Goal: Task Accomplishment & Management: Complete application form

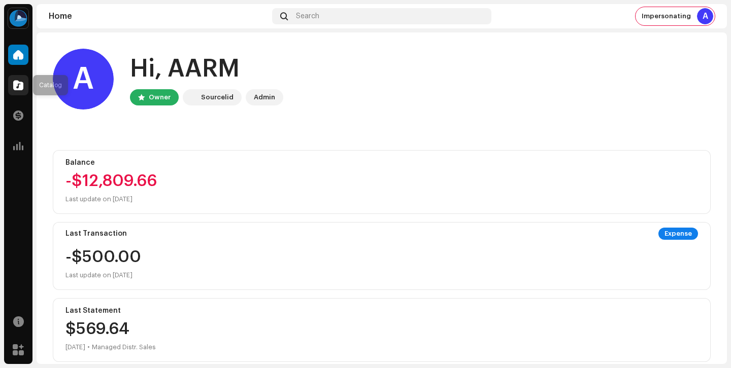
click at [19, 79] on div at bounding box center [18, 85] width 20 height 20
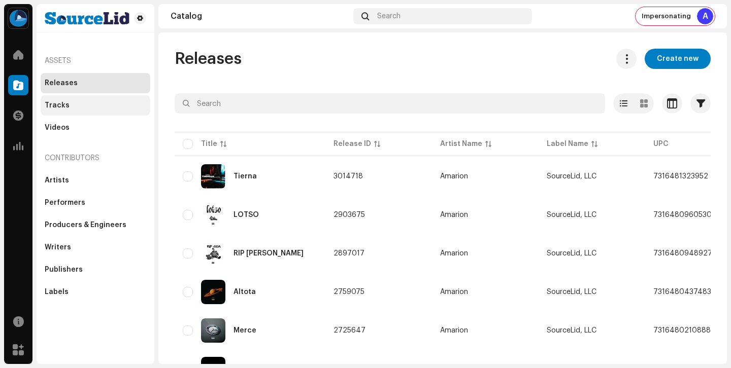
click at [111, 106] on div "Tracks" at bounding box center [95, 105] width 101 height 8
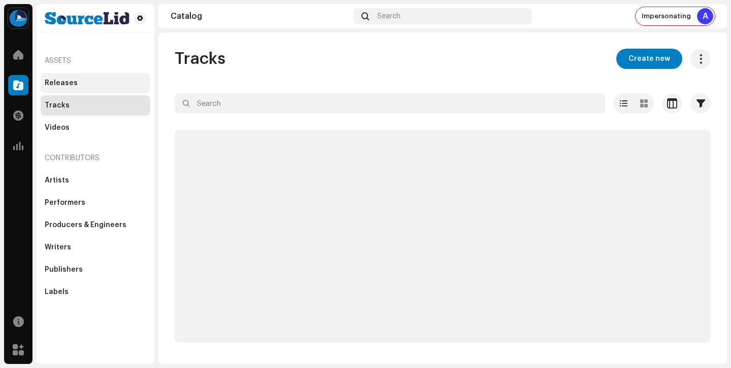
click at [72, 76] on div "Releases" at bounding box center [96, 83] width 110 height 20
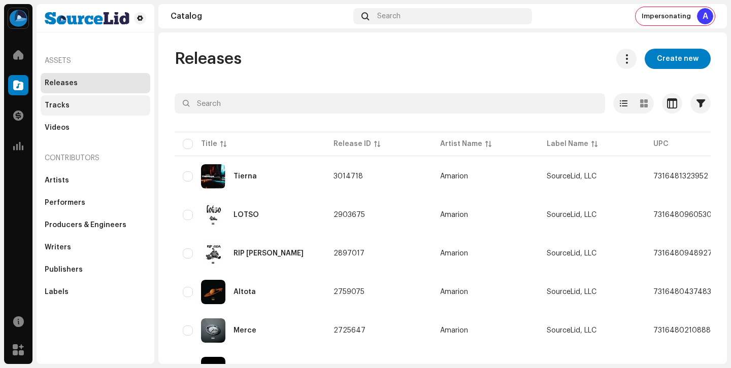
click at [75, 97] on div "Tracks" at bounding box center [96, 105] width 110 height 20
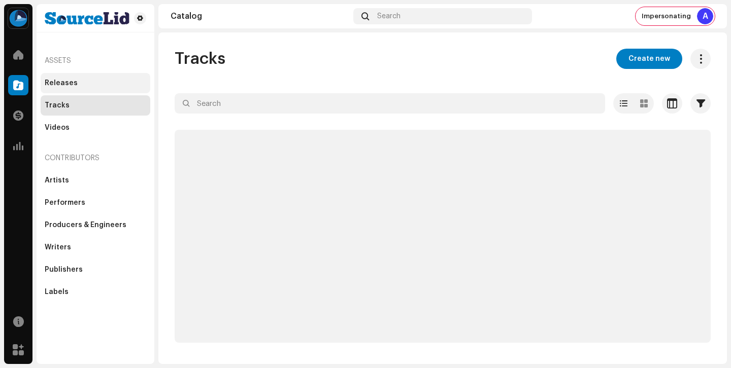
click at [77, 91] on div "Releases" at bounding box center [96, 83] width 110 height 20
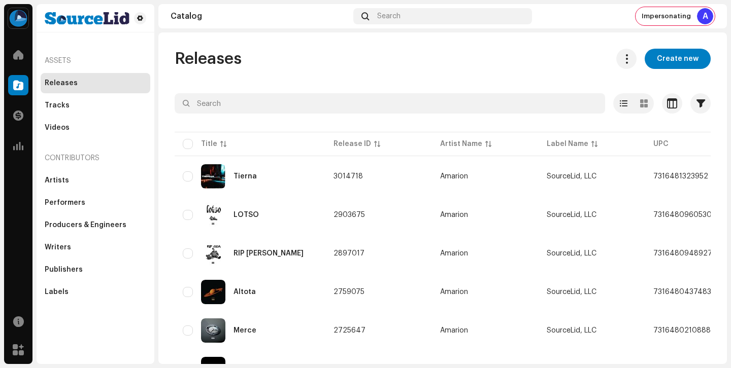
click at [77, 91] on div "Releases" at bounding box center [96, 83] width 110 height 20
click at [85, 112] on div "Tracks" at bounding box center [96, 105] width 110 height 20
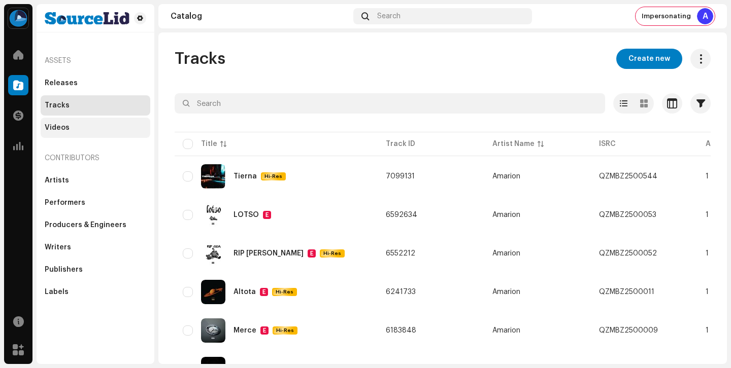
click at [88, 124] on div "Videos" at bounding box center [95, 128] width 101 height 8
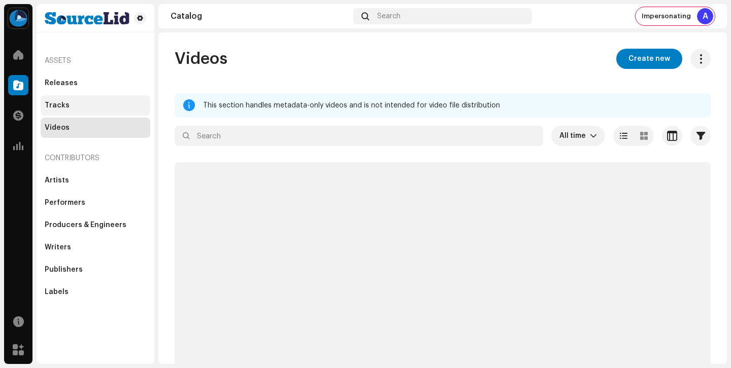
click at [85, 97] on div "Tracks" at bounding box center [96, 105] width 110 height 20
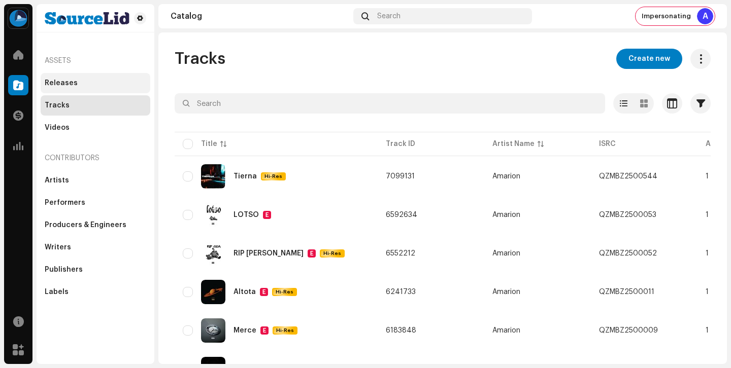
click at [87, 88] on div "Releases" at bounding box center [96, 83] width 110 height 20
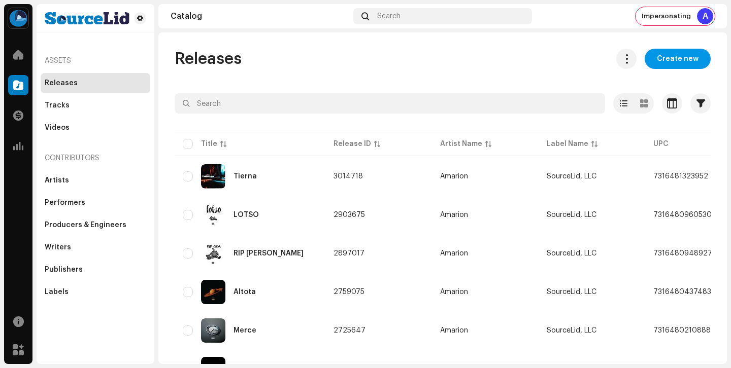
click at [675, 62] on span "Create new" at bounding box center [677, 59] width 42 height 20
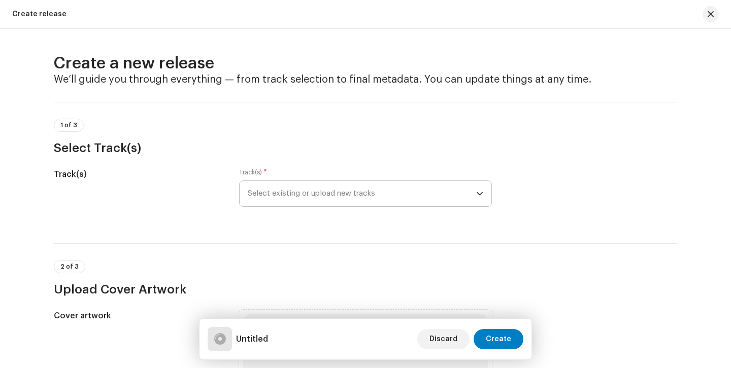
click at [429, 192] on span "Select existing or upload new tracks" at bounding box center [362, 193] width 228 height 25
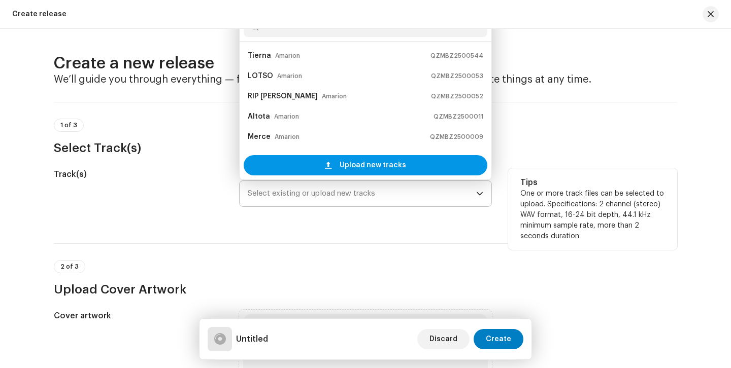
click at [380, 172] on span "Upload new tracks" at bounding box center [372, 165] width 66 height 20
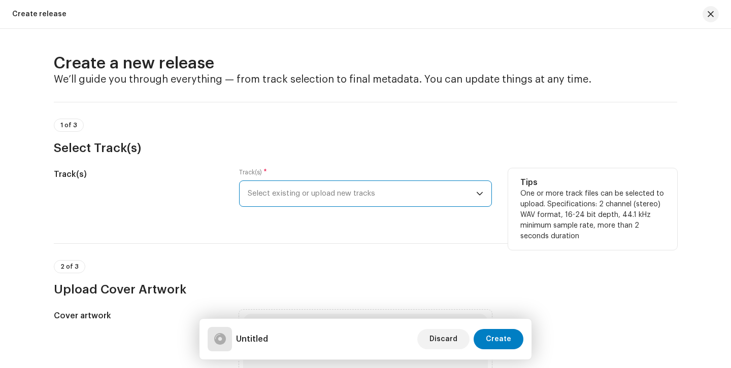
click at [382, 202] on span "Select existing or upload new tracks" at bounding box center [362, 193] width 228 height 25
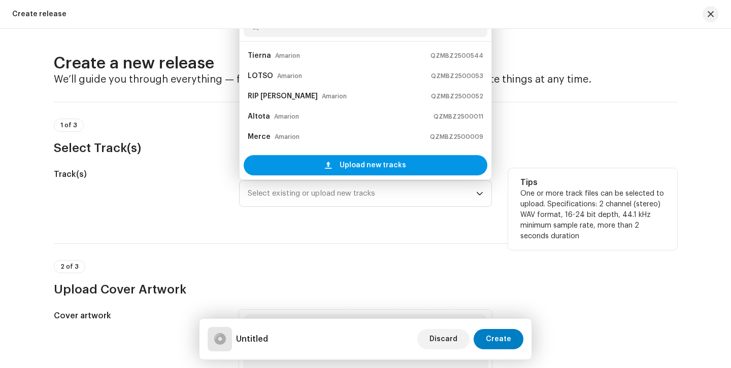
click at [367, 156] on span "Upload new tracks" at bounding box center [372, 165] width 66 height 20
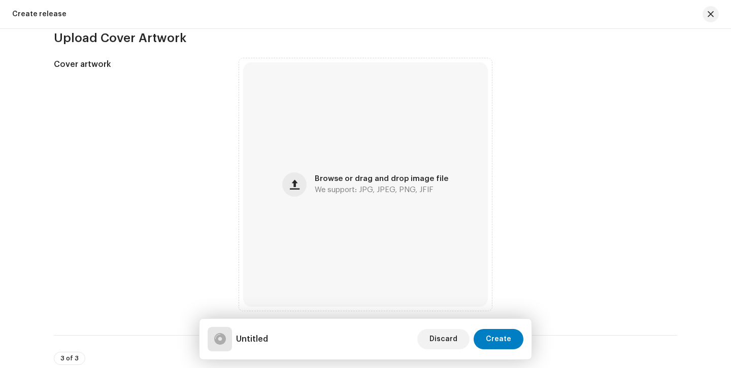
scroll to position [369, 0]
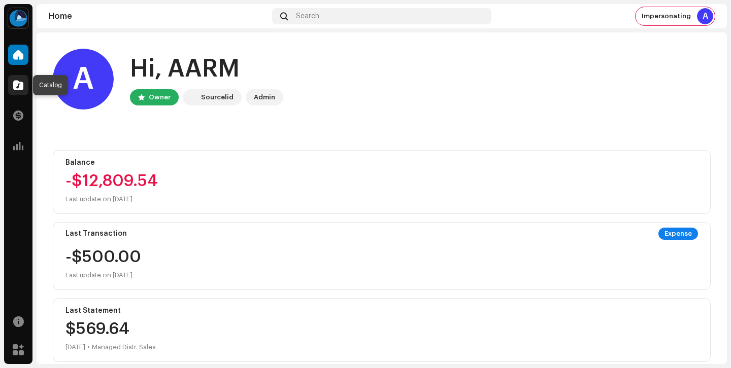
click at [19, 78] on div at bounding box center [18, 85] width 20 height 20
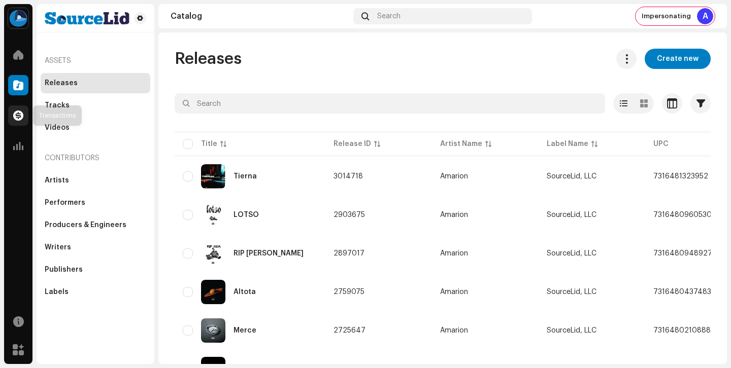
click at [21, 113] on span at bounding box center [18, 116] width 10 height 8
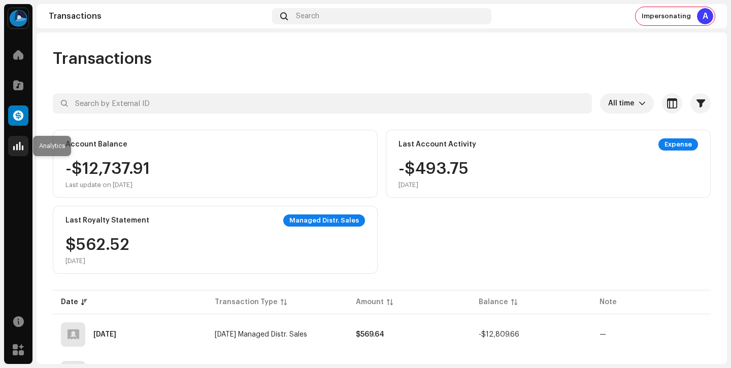
click at [22, 139] on div at bounding box center [18, 146] width 20 height 20
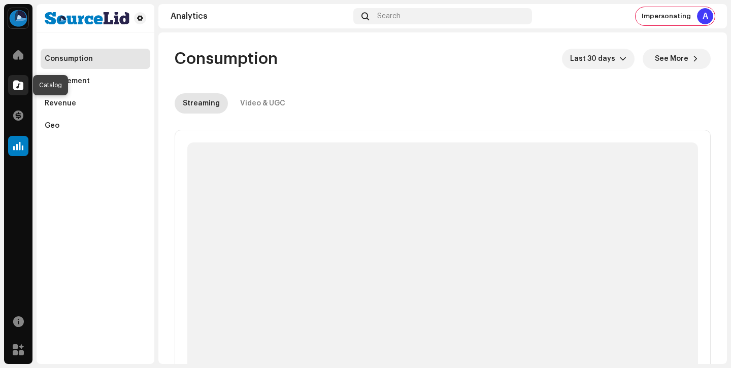
click at [24, 86] on div at bounding box center [18, 85] width 20 height 20
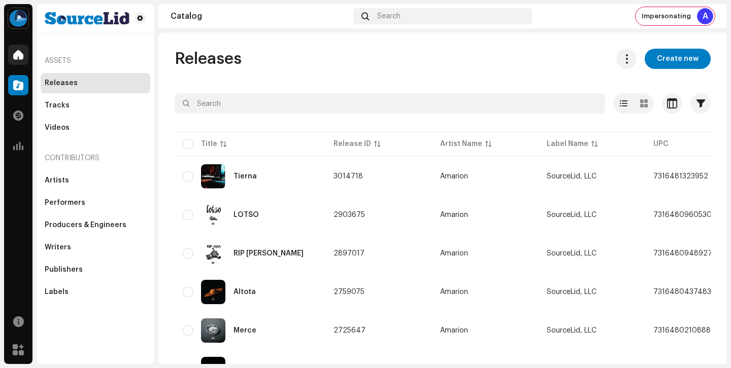
click at [22, 61] on div at bounding box center [18, 55] width 20 height 20
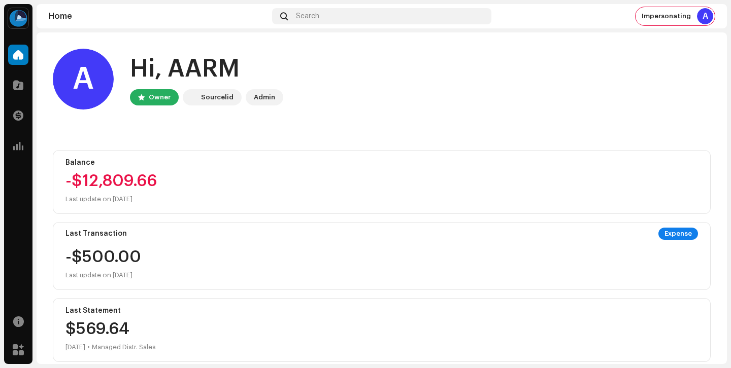
click at [131, 187] on div "-$12,809.66" at bounding box center [381, 181] width 632 height 16
click at [111, 190] on div "-$12,809.66 Last update on [DATE]" at bounding box center [381, 189] width 632 height 32
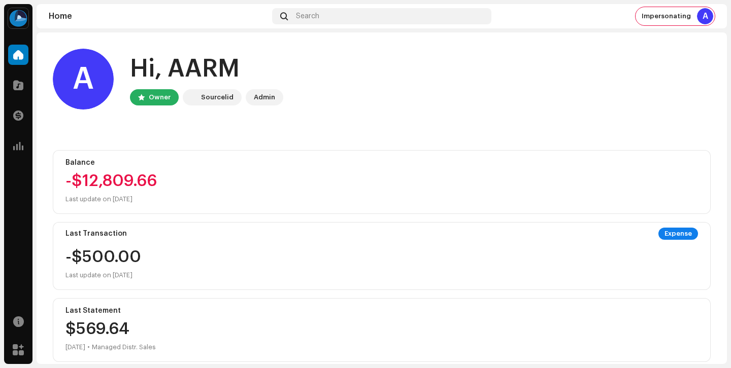
click at [111, 190] on div "-$12,809.66 Last update on [DATE]" at bounding box center [381, 189] width 632 height 32
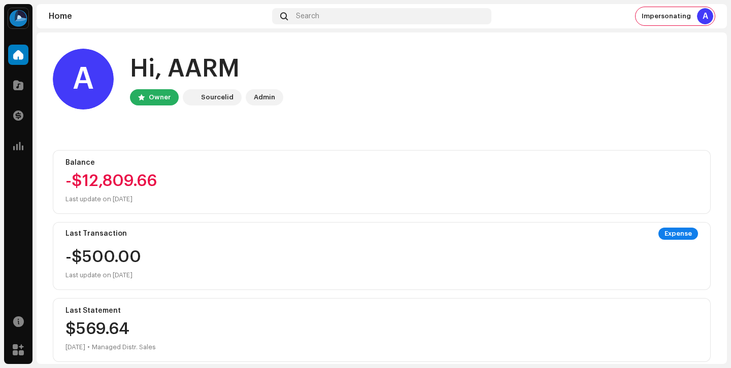
click at [111, 190] on div "-$12,809.66 Last update on [DATE]" at bounding box center [381, 189] width 632 height 32
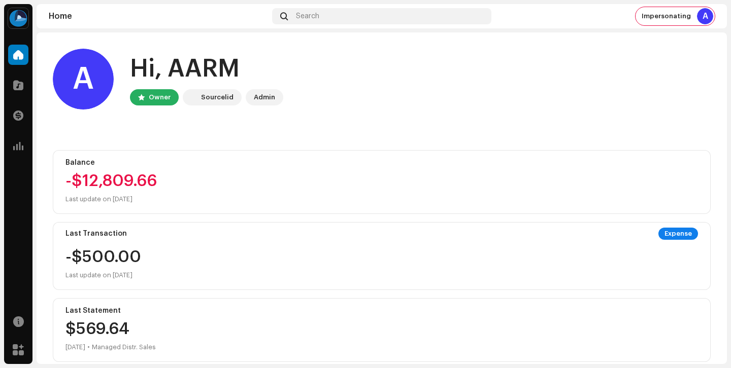
click at [111, 190] on div "-$12,809.66 Last update on [DATE]" at bounding box center [381, 189] width 632 height 32
click at [118, 183] on div "-$12,809.66" at bounding box center [381, 181] width 632 height 16
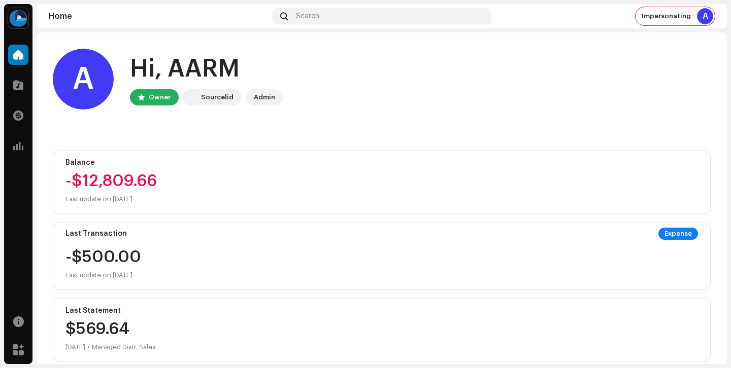
click at [118, 183] on div "-$12,809.66" at bounding box center [381, 181] width 632 height 16
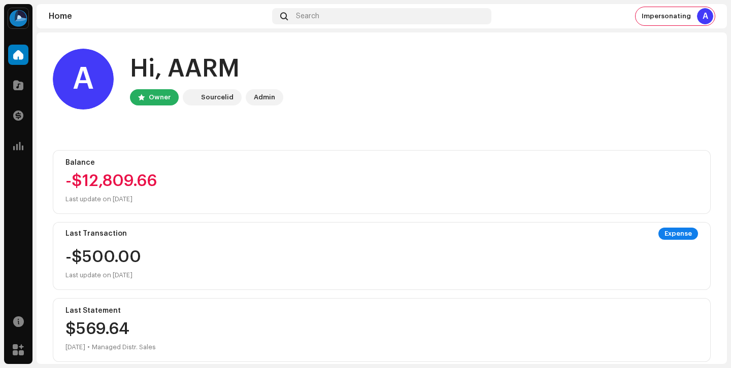
click at [118, 183] on div "-$12,809.66" at bounding box center [381, 181] width 632 height 16
click at [125, 183] on div "-$12,809.66" at bounding box center [381, 181] width 632 height 16
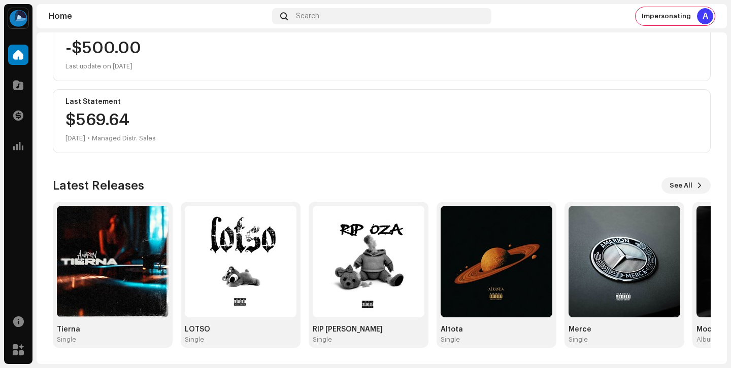
click at [246, 162] on div "A Hi, AARM Owner Sourcelid Admin Balance -$12,809.66 Last update on [DATE] Last…" at bounding box center [381, 93] width 657 height 541
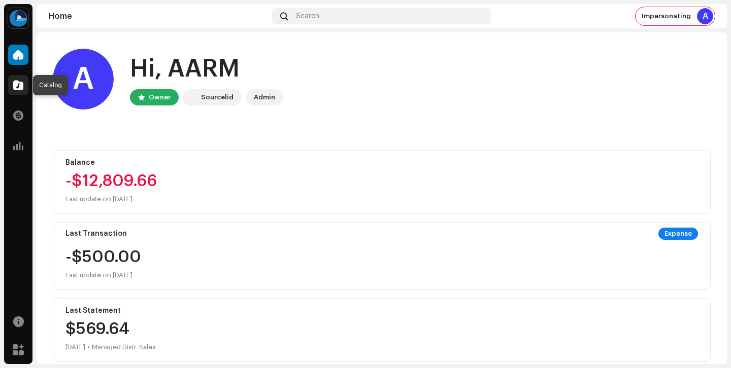
click at [17, 78] on div at bounding box center [18, 85] width 20 height 20
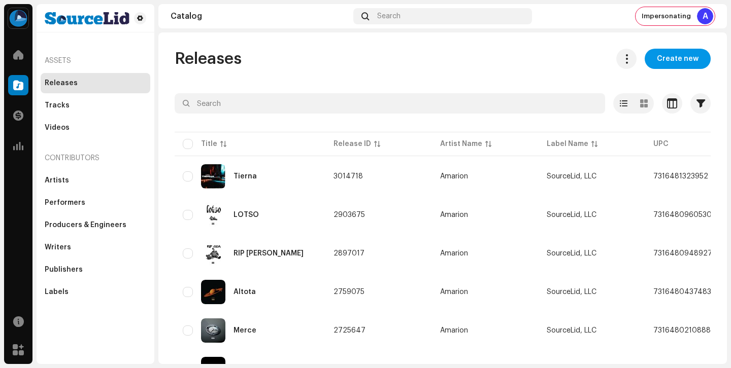
click at [681, 62] on span "Create new" at bounding box center [677, 59] width 42 height 20
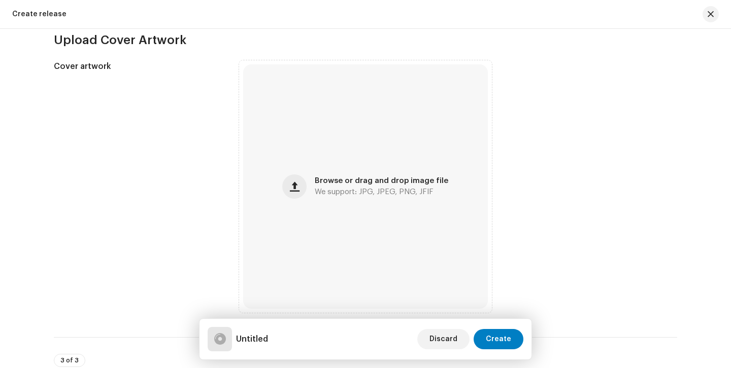
scroll to position [250, 0]
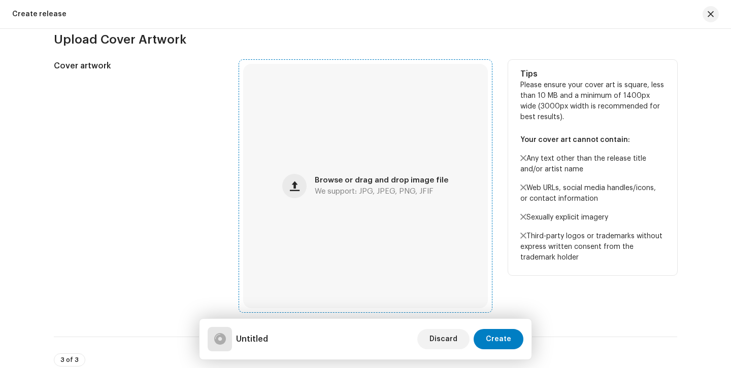
click at [376, 186] on div "Browse or drag and drop image file We support: JPG, JPEG, PNG, JFIF" at bounding box center [381, 186] width 133 height 18
click at [369, 194] on span "We support: JPG, JPEG, PNG, JFIF" at bounding box center [374, 191] width 119 height 7
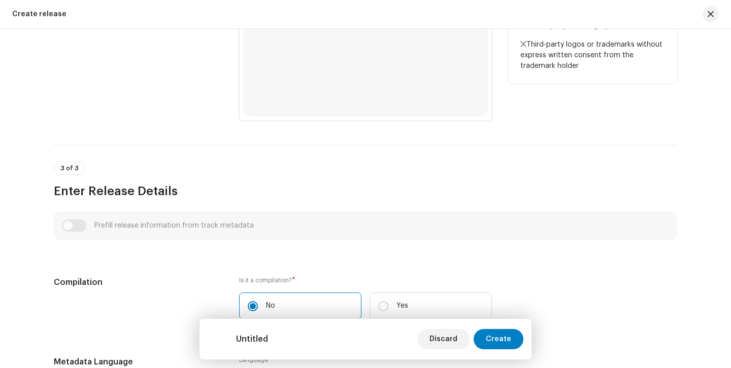
scroll to position [555, 0]
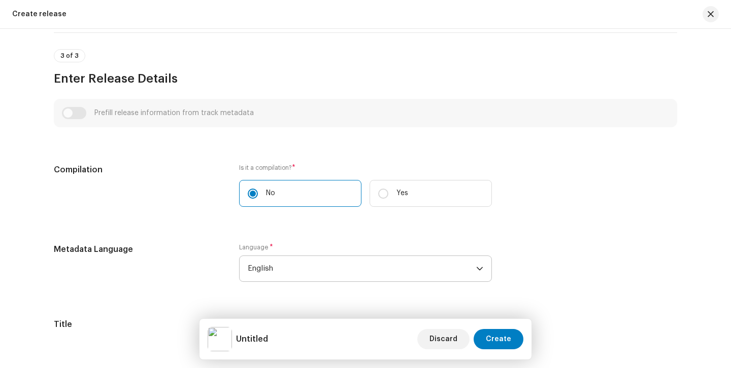
click at [374, 265] on span "English" at bounding box center [362, 268] width 228 height 25
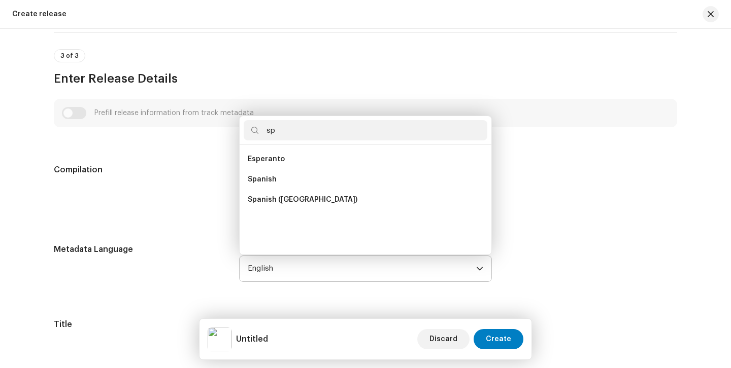
scroll to position [0, 0]
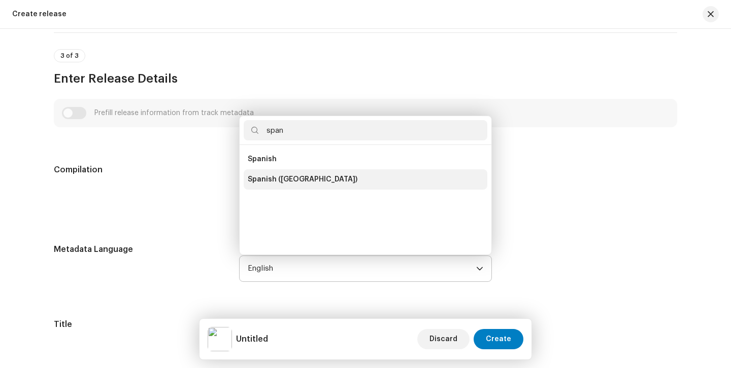
type input "span"
click at [299, 183] on span "Spanish ([GEOGRAPHIC_DATA])" at bounding box center [303, 180] width 110 height 10
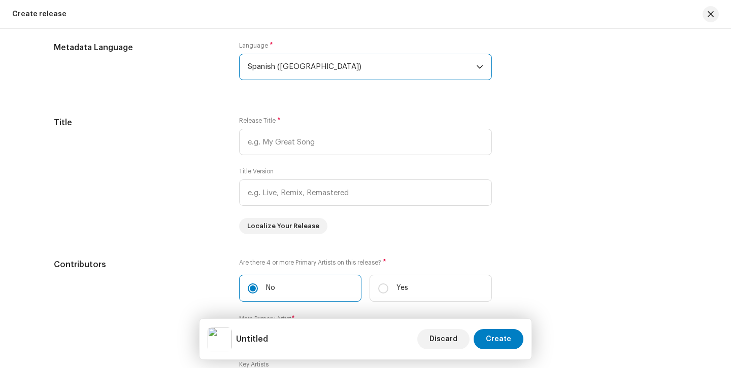
scroll to position [797, 0]
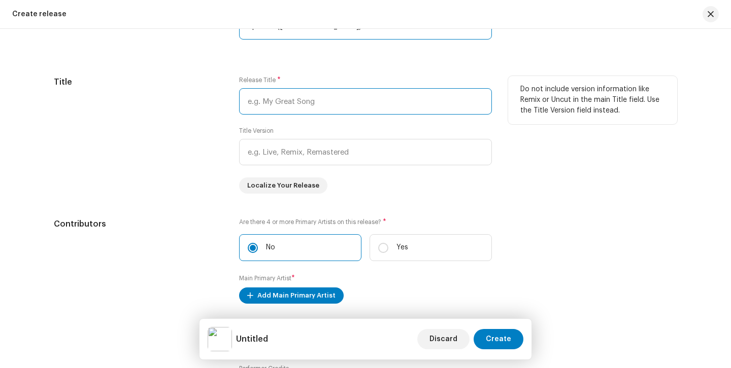
click at [310, 106] on input "text" at bounding box center [365, 101] width 253 height 26
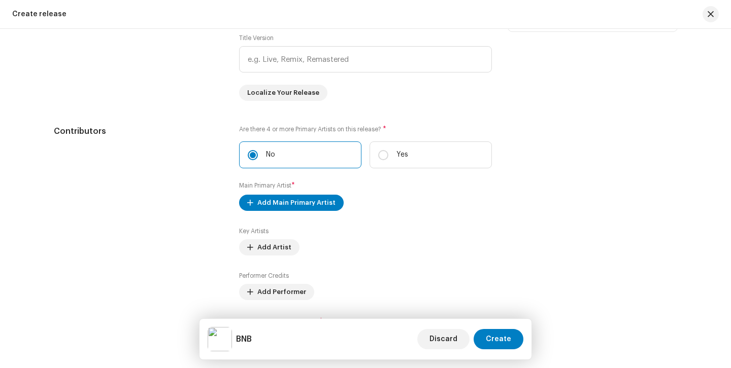
scroll to position [904, 0]
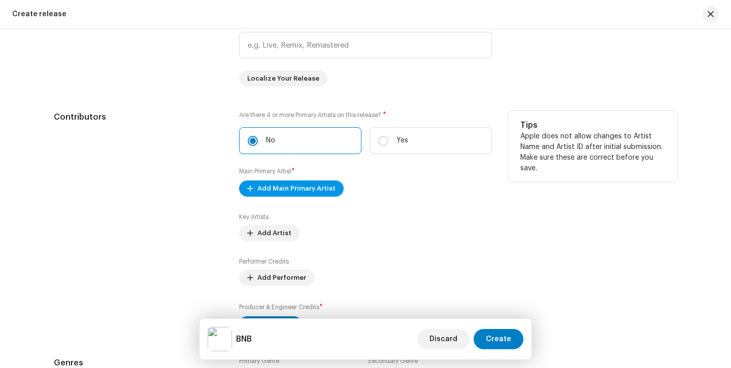
type input "BNB"
click at [334, 191] on button "Add Main Primary Artist" at bounding box center [291, 189] width 105 height 16
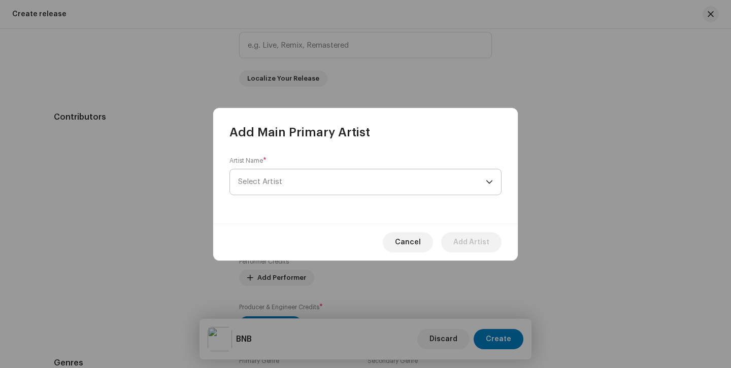
click at [346, 180] on span "Select Artist" at bounding box center [362, 181] width 248 height 25
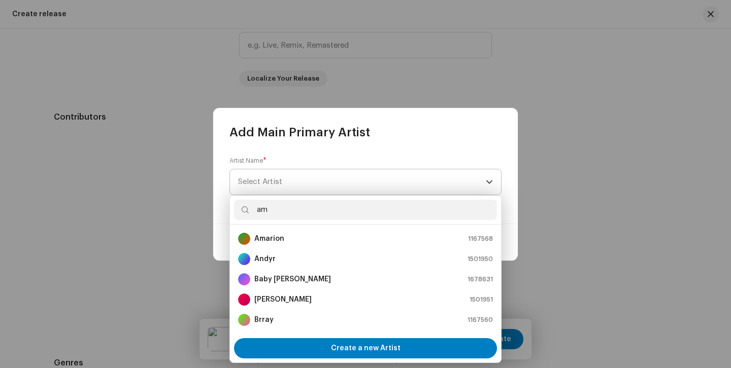
type input "ama"
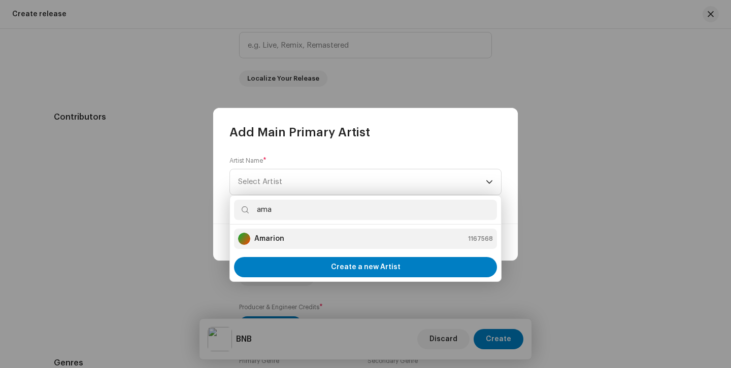
click at [327, 247] on li "Amarion 1167568" at bounding box center [365, 239] width 263 height 20
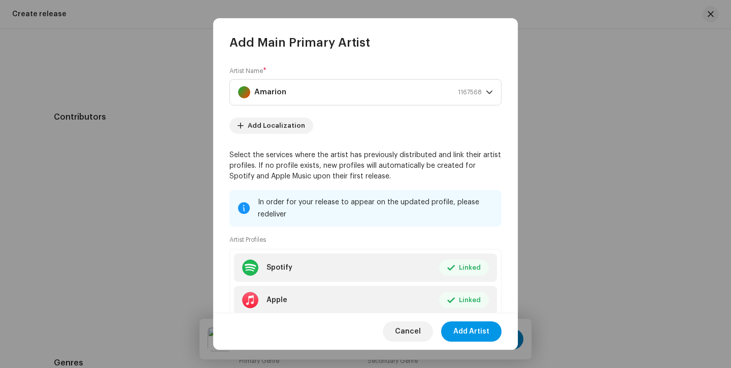
click at [479, 334] on span "Add Artist" at bounding box center [471, 332] width 36 height 20
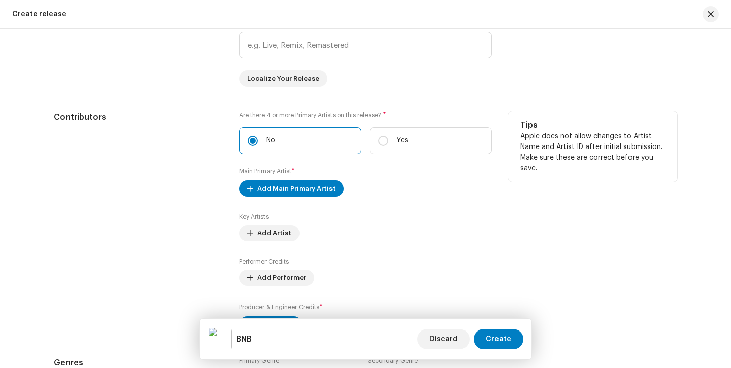
scroll to position [975, 0]
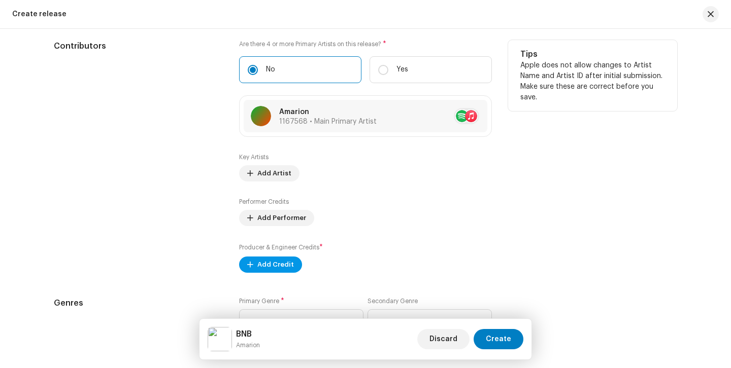
click at [282, 262] on span "Add Credit" at bounding box center [275, 265] width 37 height 20
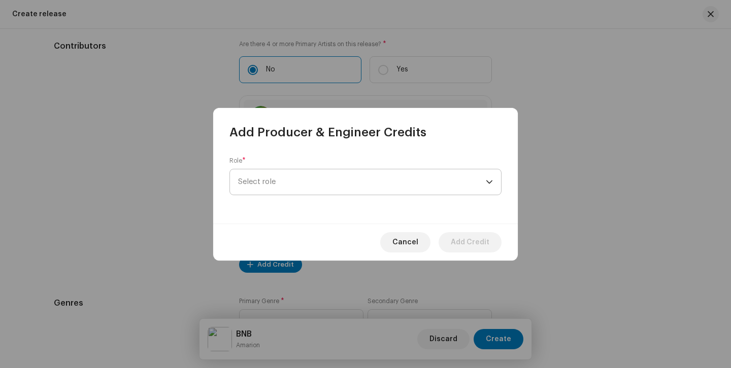
click at [301, 175] on span "Select role" at bounding box center [362, 181] width 248 height 25
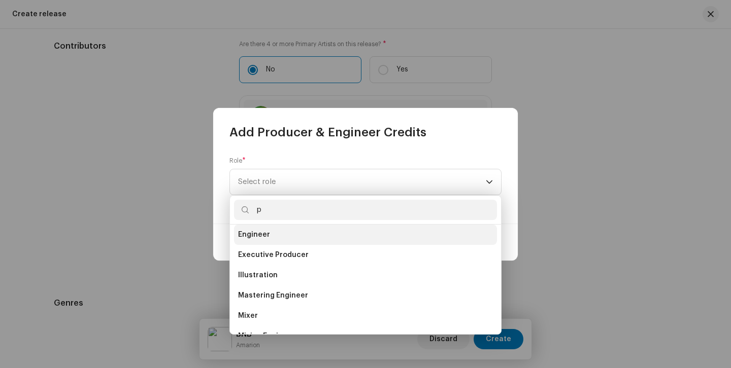
scroll to position [24, 0]
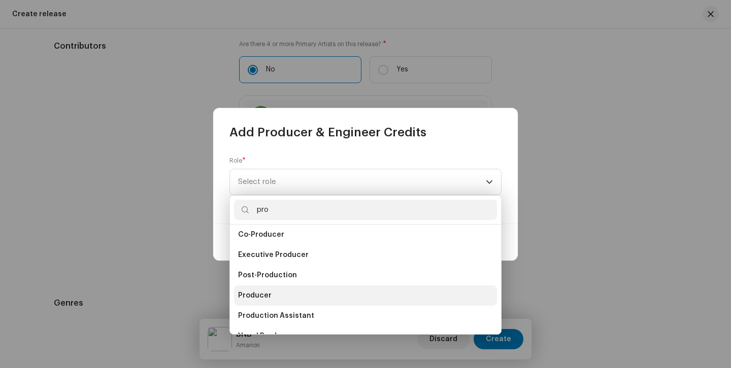
type input "pro"
click at [273, 296] on li "Producer" at bounding box center [365, 296] width 263 height 20
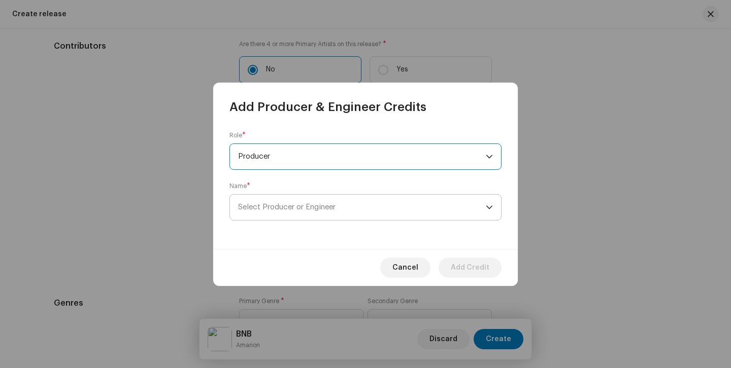
click at [326, 209] on span "Select Producer or Engineer" at bounding box center [286, 207] width 97 height 8
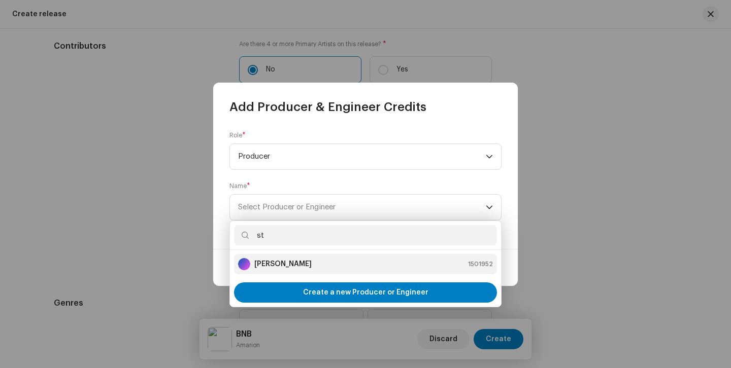
type input "st"
click at [280, 262] on strong "[PERSON_NAME]" at bounding box center [282, 264] width 57 height 10
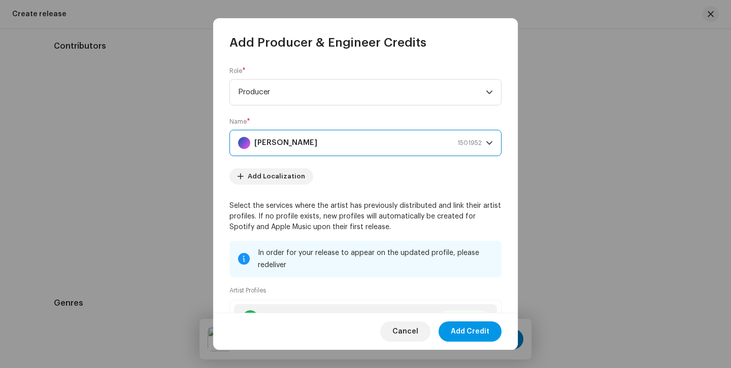
click at [475, 339] on span "Add Credit" at bounding box center [470, 332] width 39 height 20
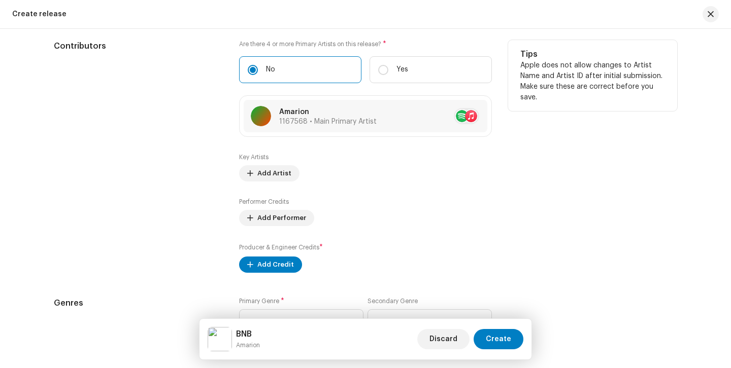
scroll to position [1034, 0]
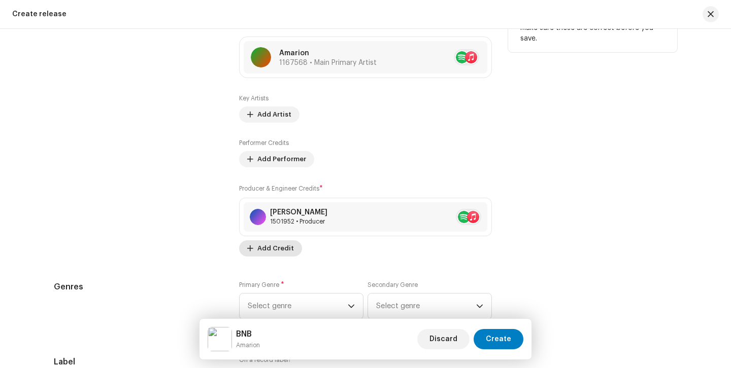
click at [273, 245] on span "Add Credit" at bounding box center [275, 248] width 37 height 20
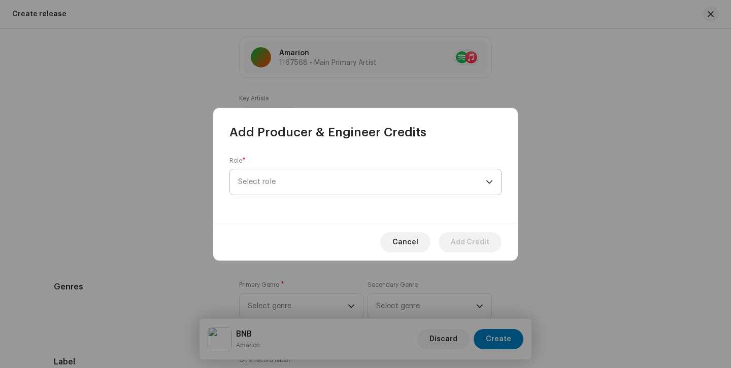
click at [291, 184] on span "Select role" at bounding box center [362, 181] width 248 height 25
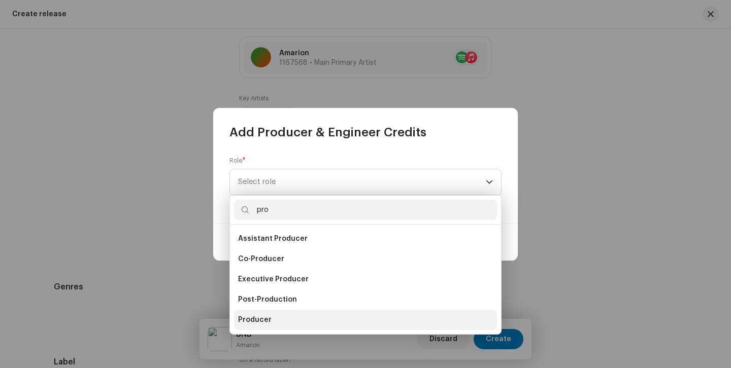
type input "pro"
click at [282, 321] on li "Producer" at bounding box center [365, 320] width 263 height 20
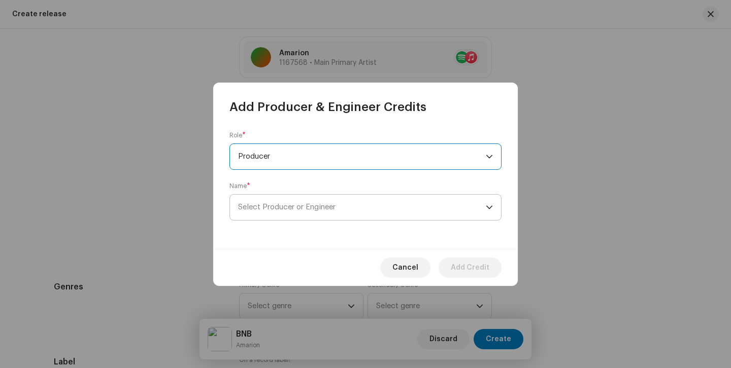
click at [323, 214] on span "Select Producer or Engineer" at bounding box center [362, 207] width 248 height 25
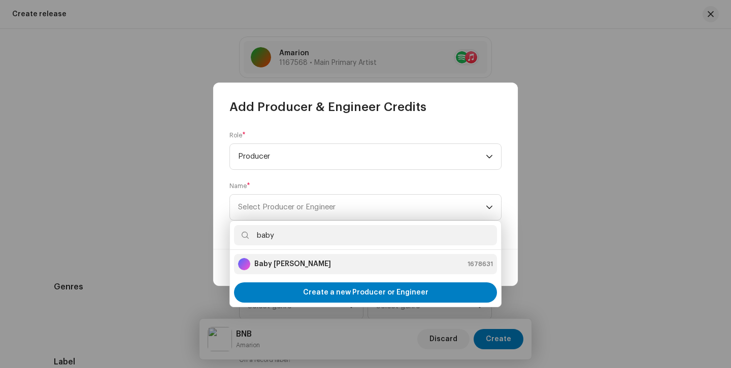
type input "baby"
click at [317, 259] on div "Baby [PERSON_NAME] 1678631" at bounding box center [365, 264] width 255 height 12
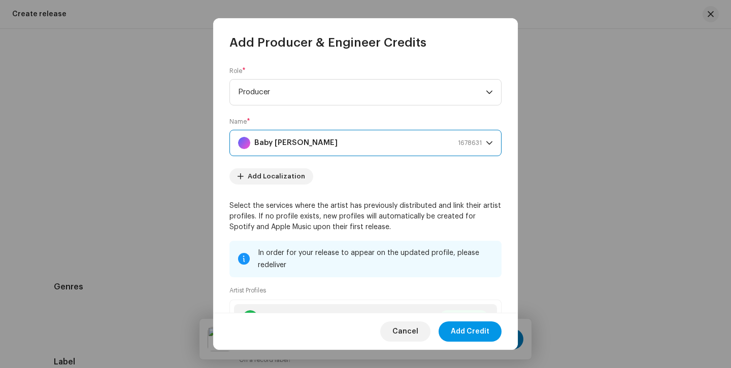
click at [468, 331] on span "Add Credit" at bounding box center [470, 332] width 39 height 20
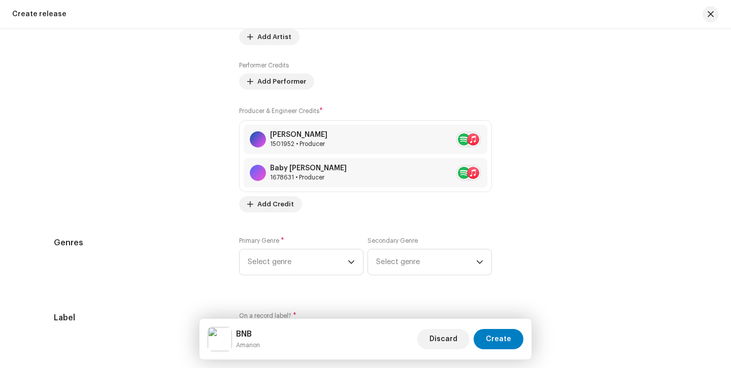
scroll to position [1121, 0]
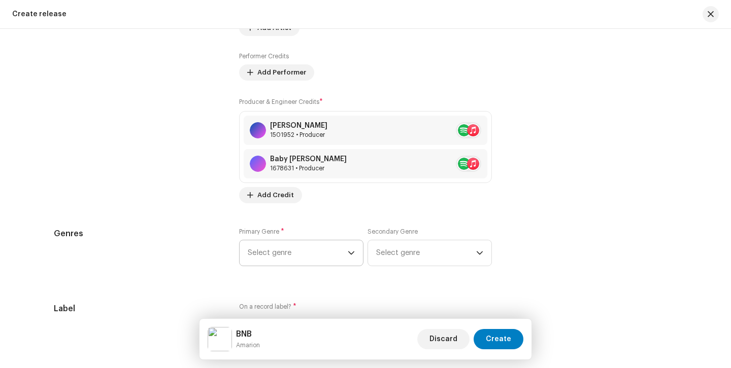
click at [348, 245] on div "dropdown trigger" at bounding box center [351, 252] width 7 height 25
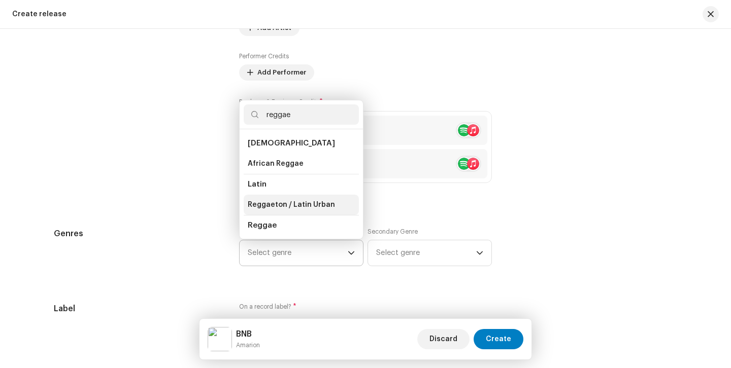
type input "reggae"
click at [312, 207] on span "Reggaeton / Latin Urban" at bounding box center [291, 205] width 87 height 10
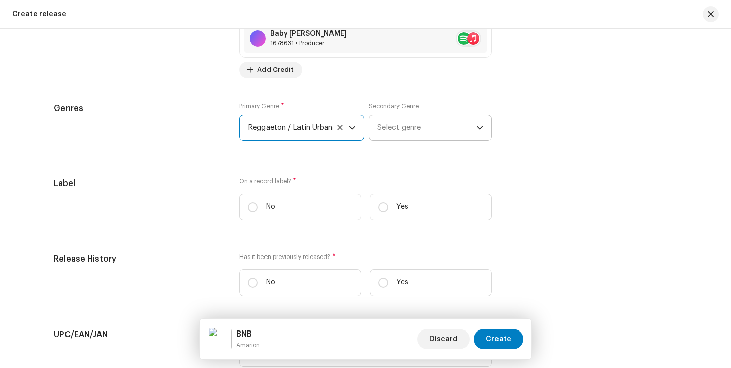
scroll to position [1262, 0]
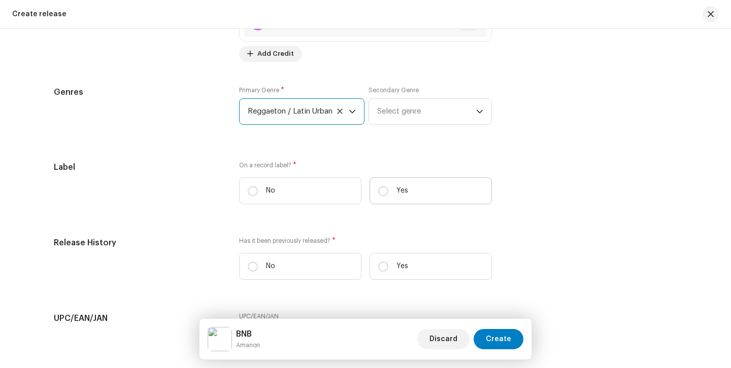
click at [394, 203] on label "Yes" at bounding box center [430, 191] width 122 height 27
click at [388, 196] on input "Yes" at bounding box center [383, 191] width 10 height 10
radio input "true"
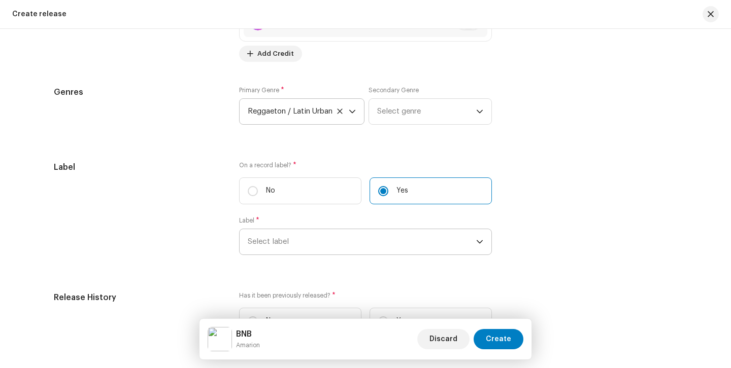
click at [381, 238] on span "Select label" at bounding box center [362, 241] width 228 height 25
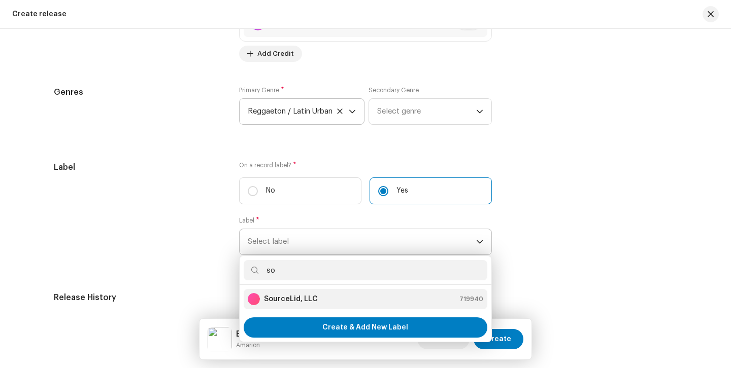
type input "so"
click at [361, 305] on div "SourceLid, LLC 719940" at bounding box center [365, 299] width 235 height 12
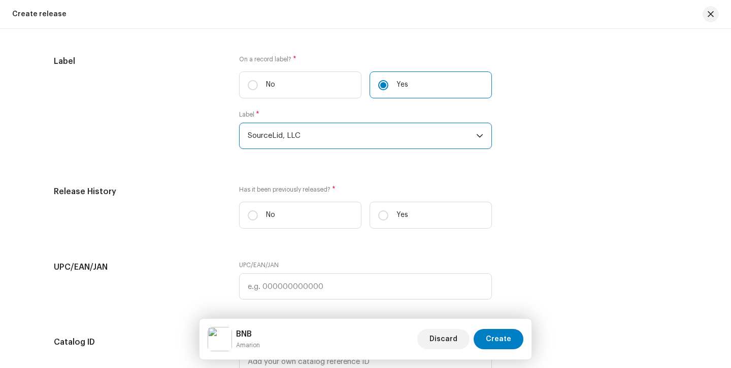
scroll to position [1384, 0]
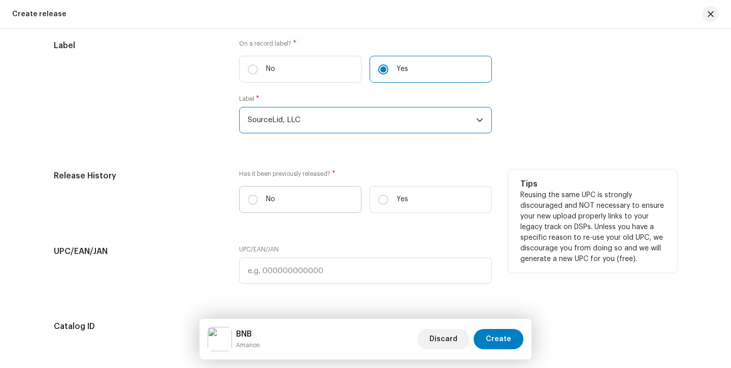
click at [333, 202] on label "No" at bounding box center [300, 199] width 122 height 27
click at [258, 202] on input "No" at bounding box center [253, 200] width 10 height 10
radio input "true"
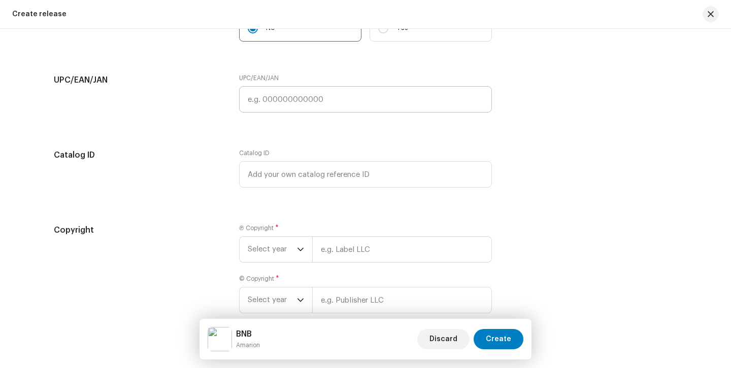
scroll to position [1614, 0]
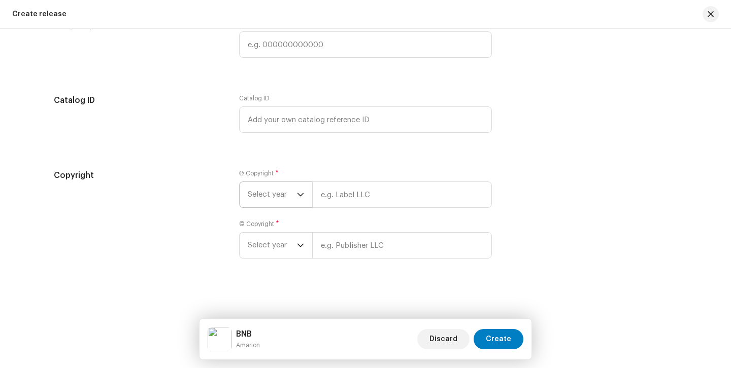
click at [306, 197] on p-select "Select year" at bounding box center [275, 195] width 73 height 26
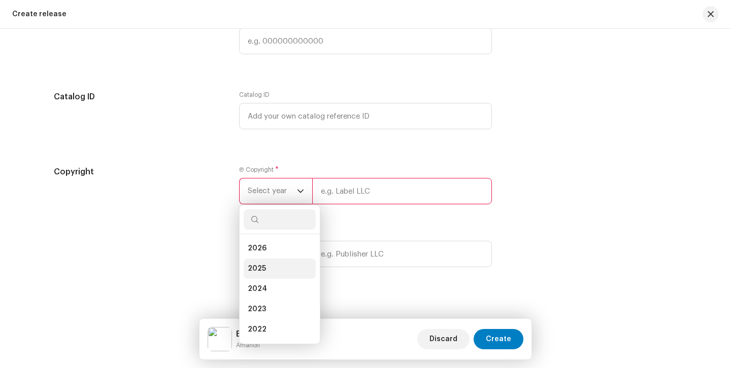
click at [291, 270] on li "2025" at bounding box center [280, 269] width 72 height 20
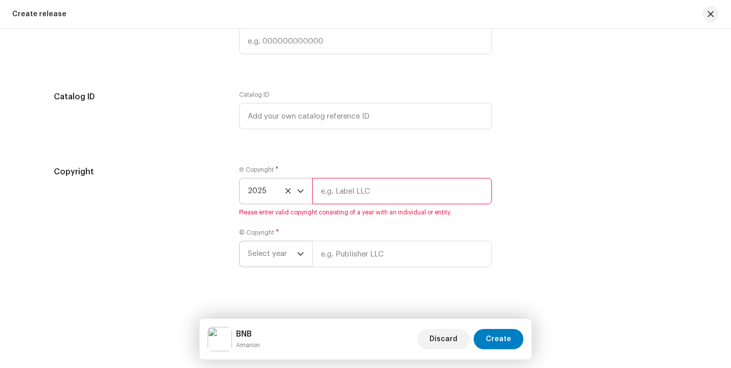
click at [303, 262] on p-select "Select year" at bounding box center [275, 254] width 73 height 26
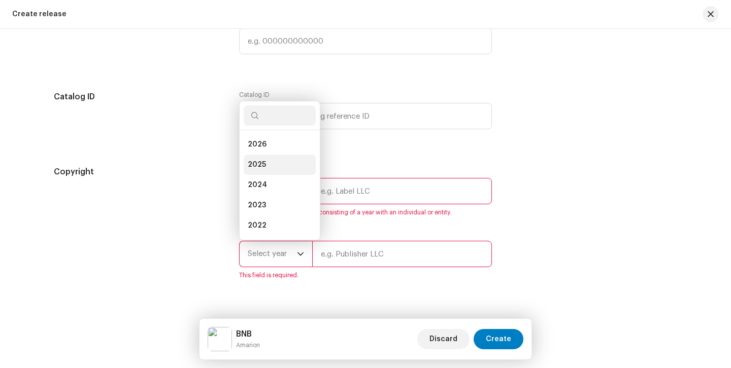
click at [274, 167] on li "2025" at bounding box center [280, 165] width 72 height 20
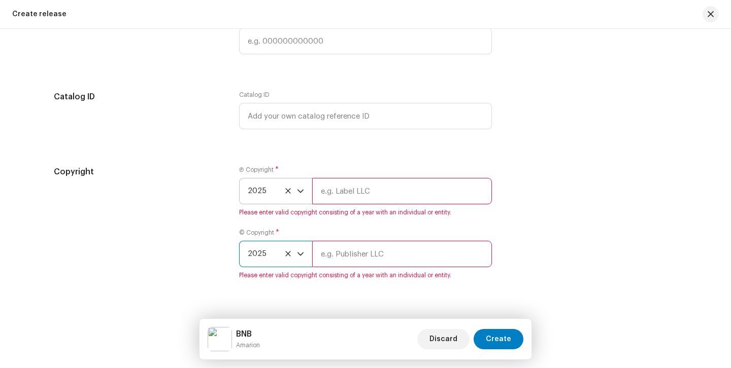
click at [352, 193] on input "text" at bounding box center [402, 191] width 180 height 26
click at [340, 196] on input "text" at bounding box center [402, 191] width 180 height 26
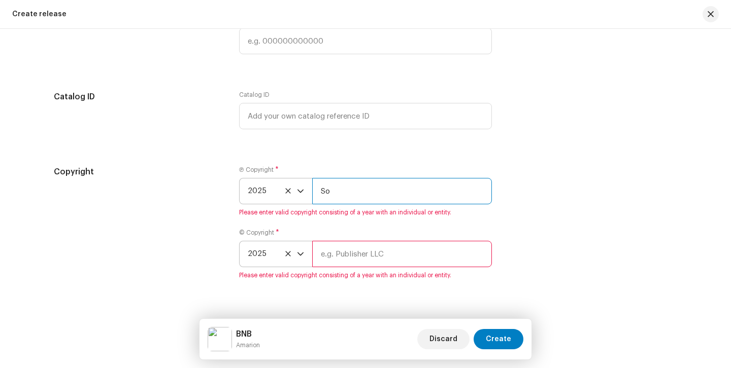
type input "Sourcelid, LLC"
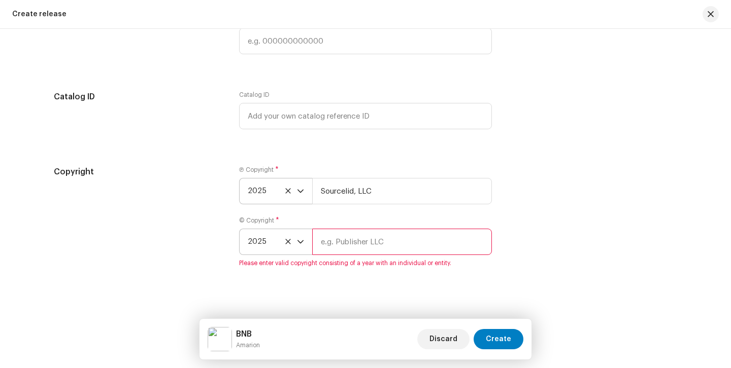
click at [391, 249] on input "text" at bounding box center [402, 242] width 180 height 26
type input "Sourcelid, LLC"
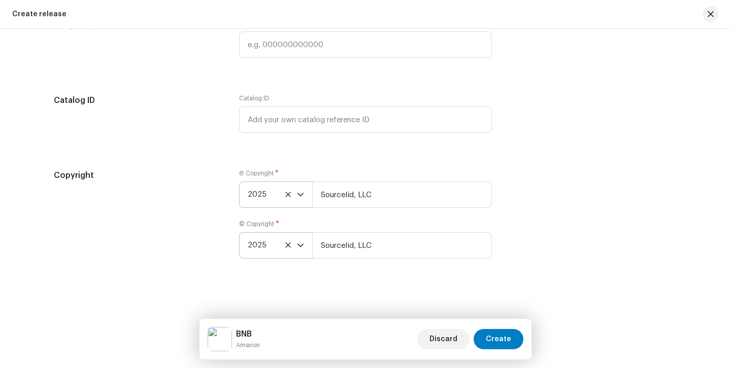
click at [547, 209] on div "Copyright Ⓟ Copyright * 2025 Sourcelid, LLC © Copyright * 2025 Sourcelid, LLC" at bounding box center [365, 219] width 623 height 101
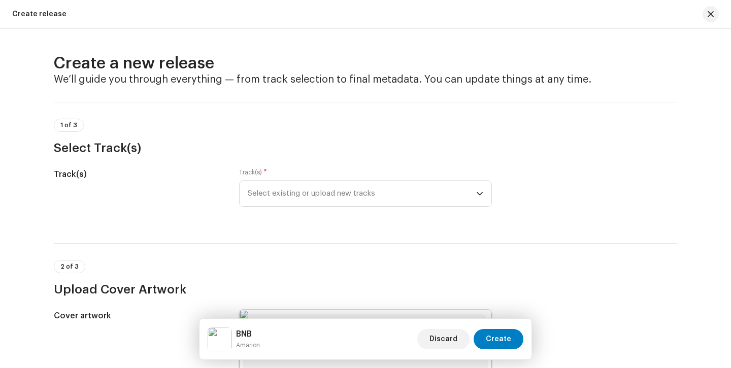
scroll to position [81, 0]
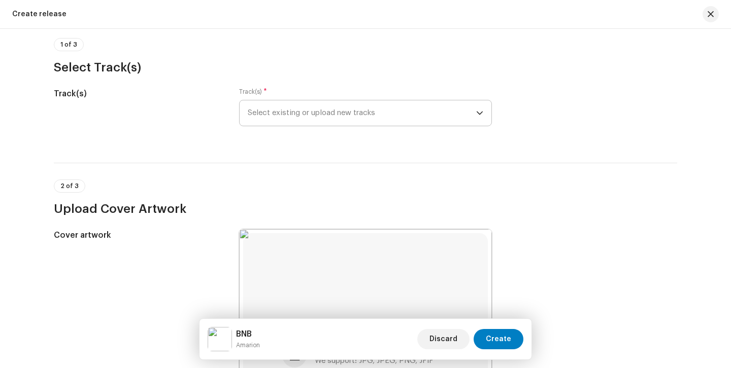
click at [434, 111] on span "Select existing or upload new tracks" at bounding box center [362, 112] width 228 height 25
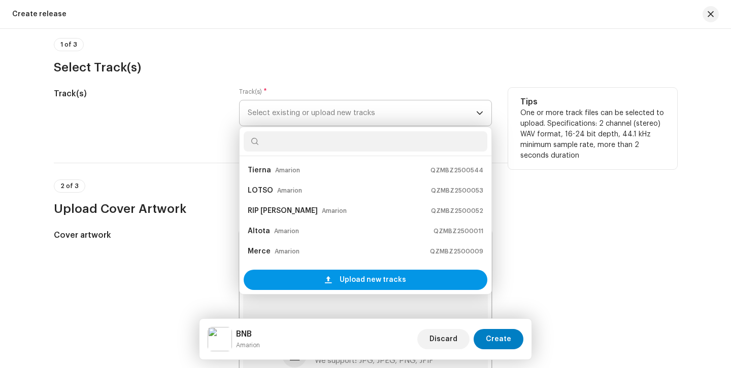
scroll to position [16, 0]
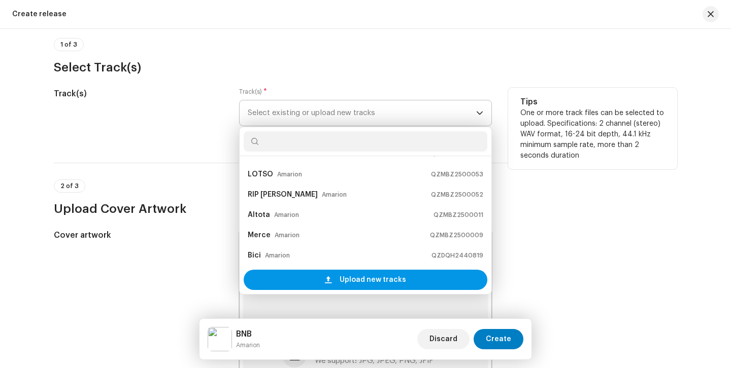
click at [377, 286] on span "Upload new tracks" at bounding box center [372, 280] width 66 height 20
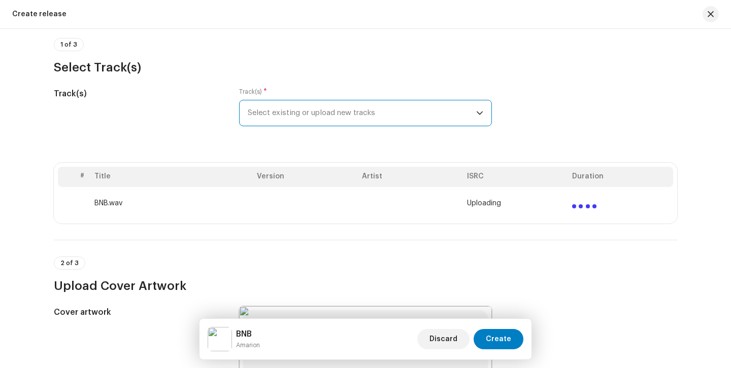
scroll to position [132, 0]
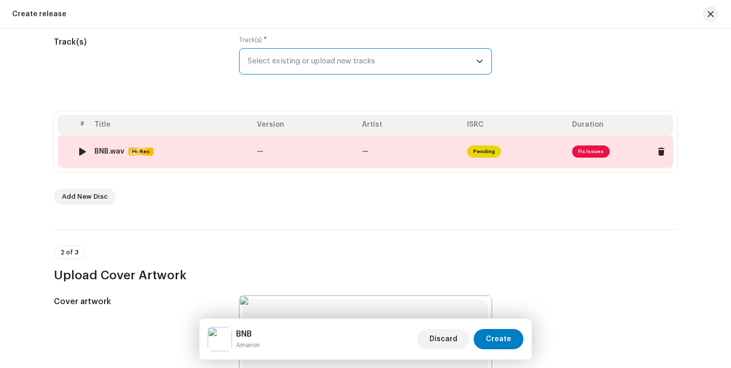
click at [390, 164] on td "—" at bounding box center [410, 151] width 105 height 32
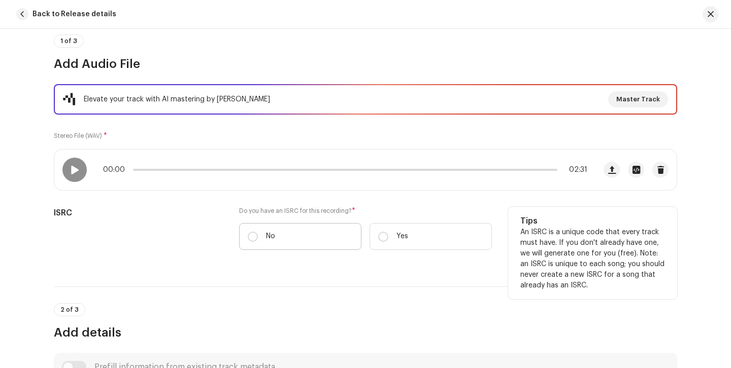
click at [288, 225] on label "No" at bounding box center [300, 236] width 122 height 27
click at [258, 232] on input "No" at bounding box center [253, 237] width 10 height 10
radio input "true"
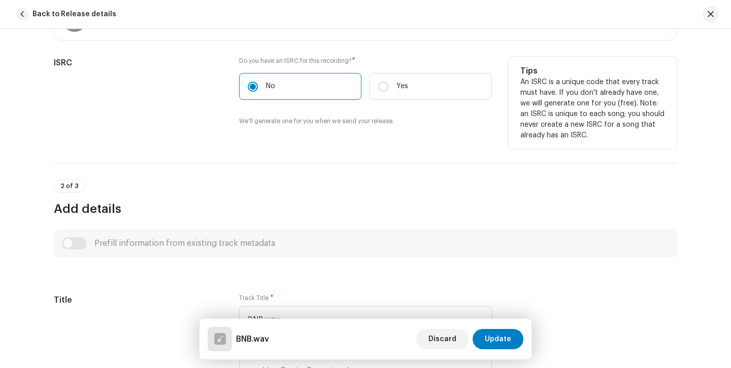
scroll to position [373, 0]
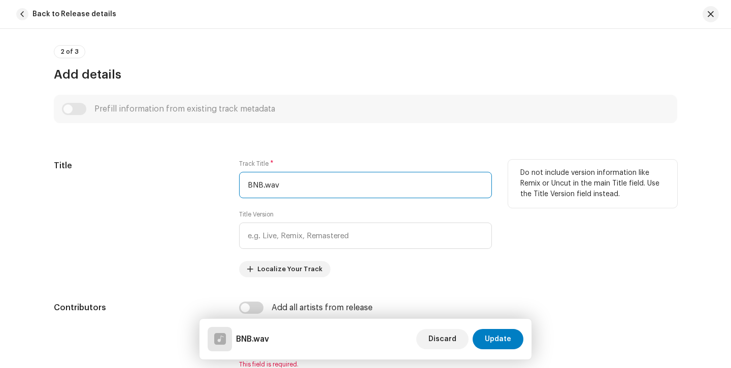
click at [313, 187] on input "BNB.wav" at bounding box center [365, 185] width 253 height 26
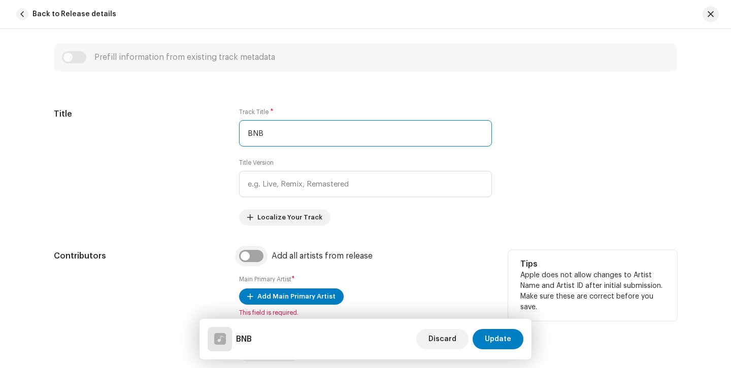
type input "BNB"
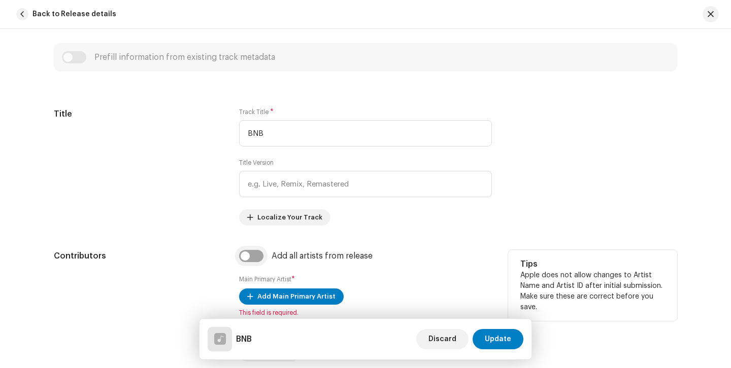
click at [256, 257] on input "checkbox" at bounding box center [251, 256] width 24 height 12
checkbox input "true"
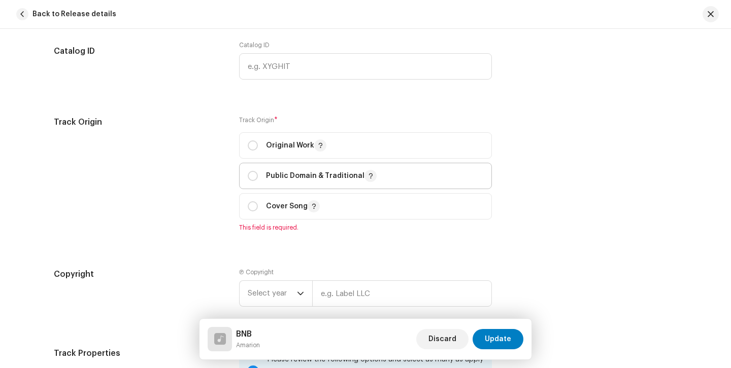
scroll to position [1262, 0]
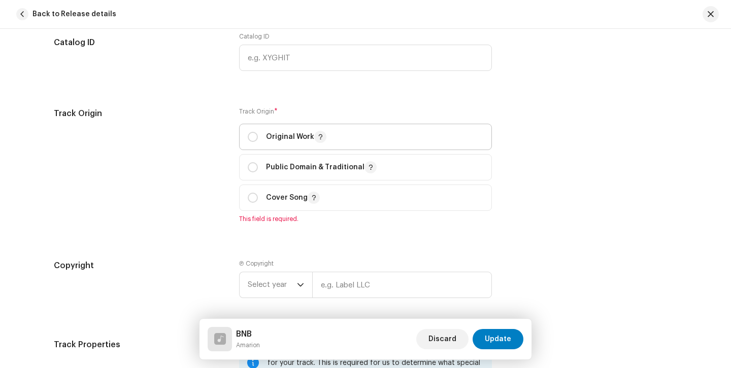
click at [279, 131] on span "Original Work" at bounding box center [365, 136] width 235 height 25
radio input "true"
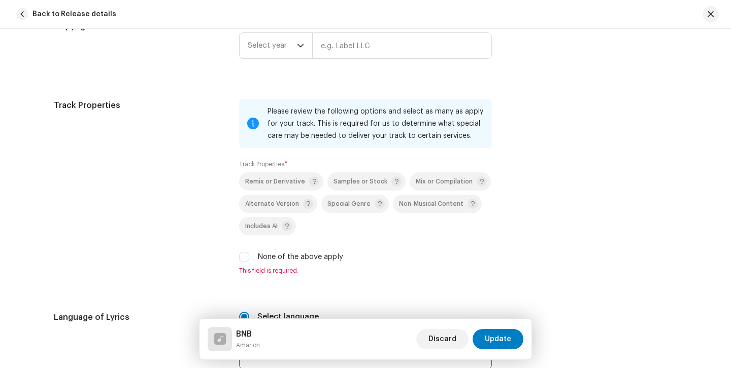
scroll to position [1506, 0]
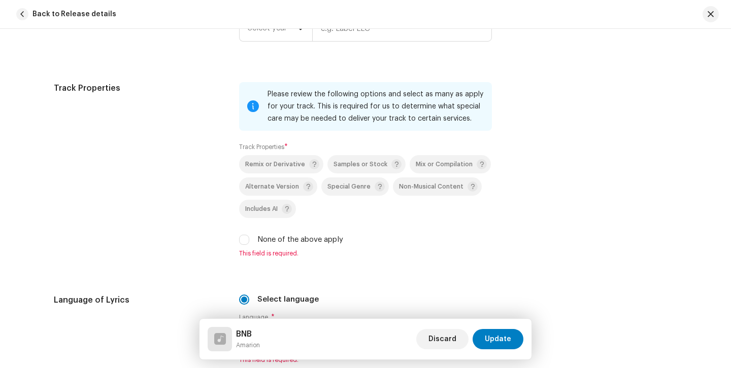
click at [315, 240] on label "None of the above apply" at bounding box center [300, 239] width 86 height 11
click at [249, 240] on input "None of the above apply" at bounding box center [244, 240] width 10 height 10
checkbox input "true"
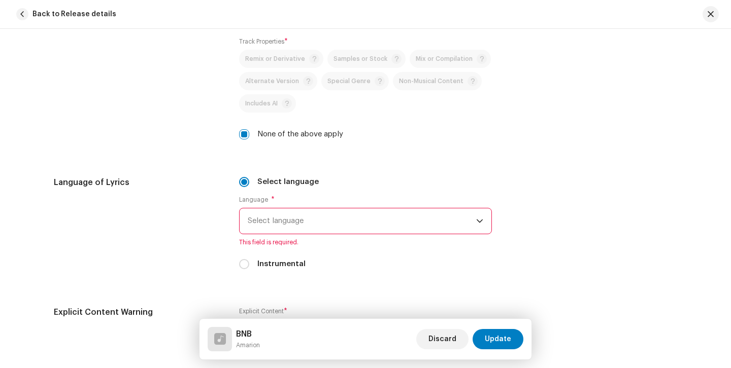
scroll to position [1625, 0]
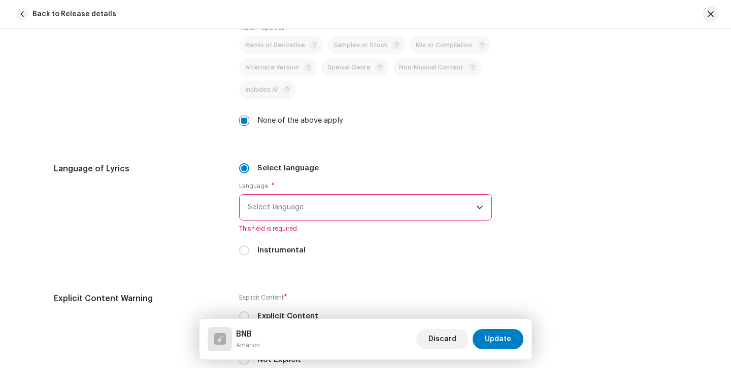
click at [397, 215] on span "Select language" at bounding box center [362, 207] width 228 height 25
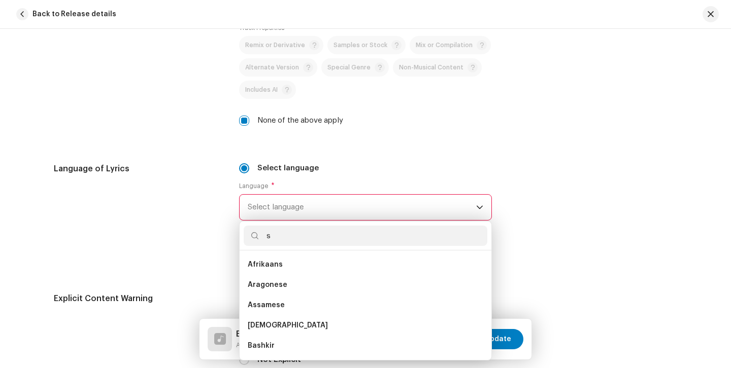
scroll to position [0, 0]
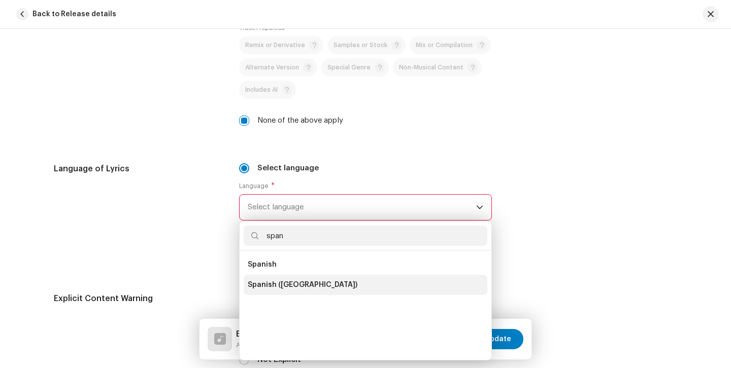
type input "span"
click at [357, 280] on li "Spanish ([GEOGRAPHIC_DATA])" at bounding box center [366, 285] width 244 height 20
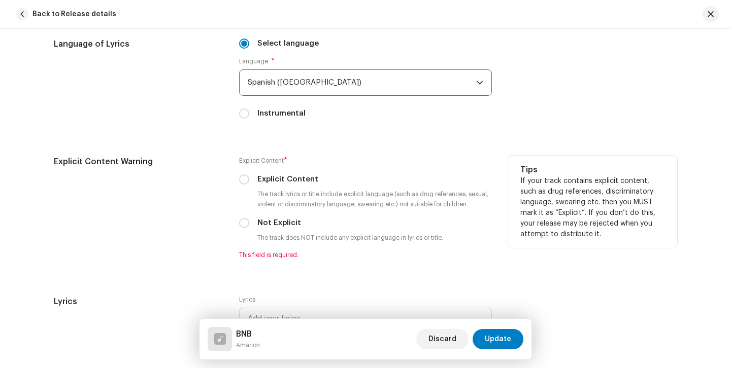
click at [274, 224] on label "Not Explicit" at bounding box center [279, 223] width 44 height 11
click at [249, 224] on input "Not Explicit" at bounding box center [244, 223] width 10 height 10
radio input "true"
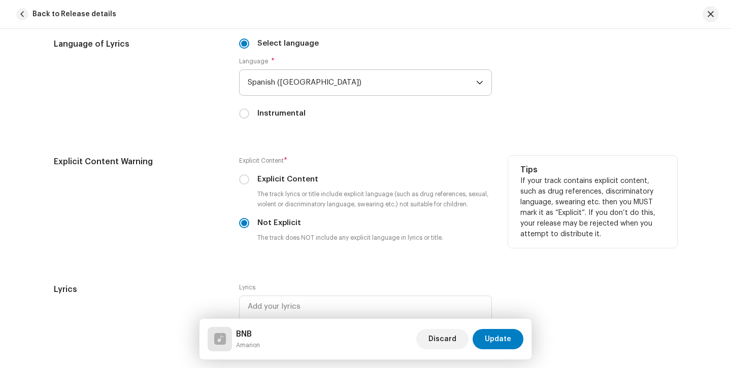
scroll to position [2001, 0]
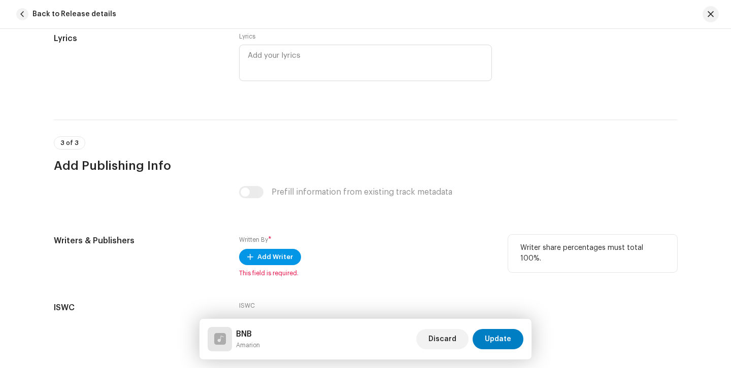
click at [282, 258] on span "Add Writer" at bounding box center [275, 257] width 36 height 20
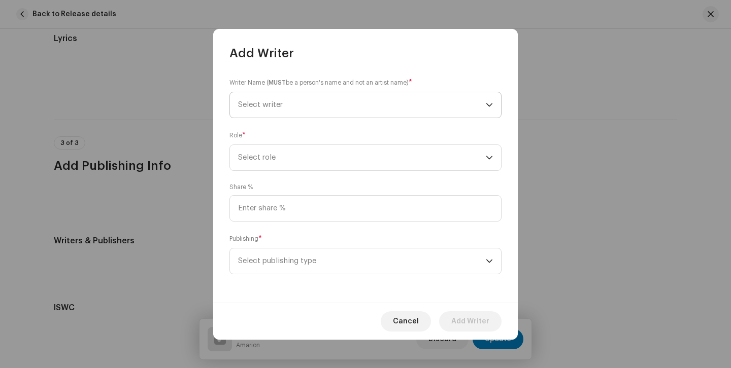
click at [323, 96] on span "Select writer" at bounding box center [362, 104] width 248 height 25
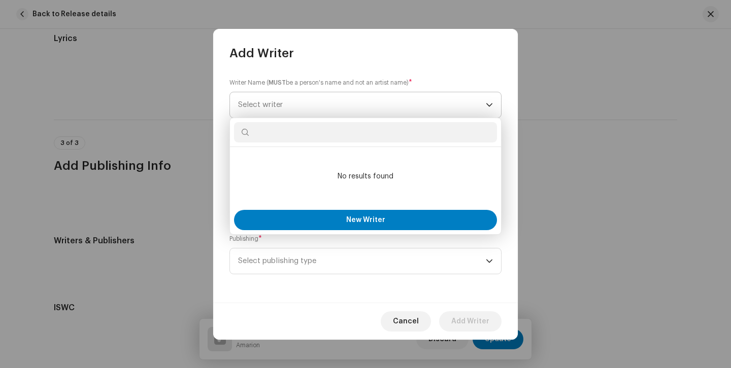
click at [329, 107] on span "Select writer" at bounding box center [362, 104] width 248 height 25
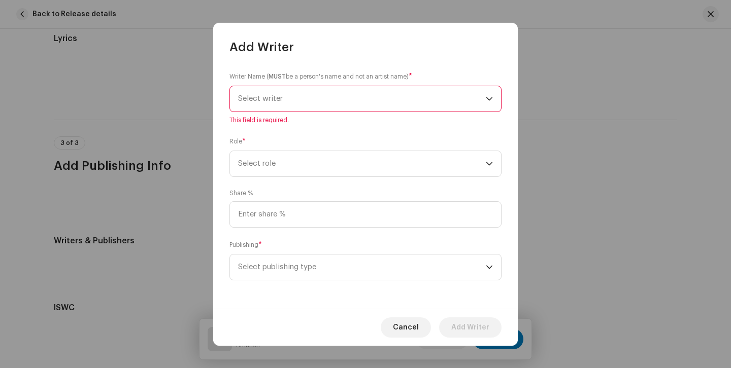
click at [329, 107] on span "Select writer" at bounding box center [362, 98] width 248 height 25
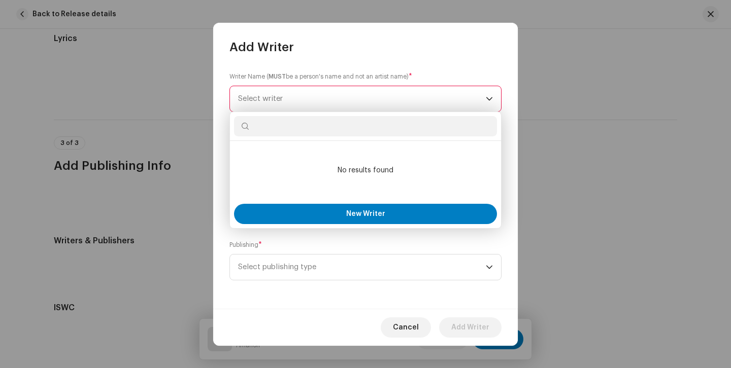
click at [329, 107] on span "Select writer" at bounding box center [362, 98] width 248 height 25
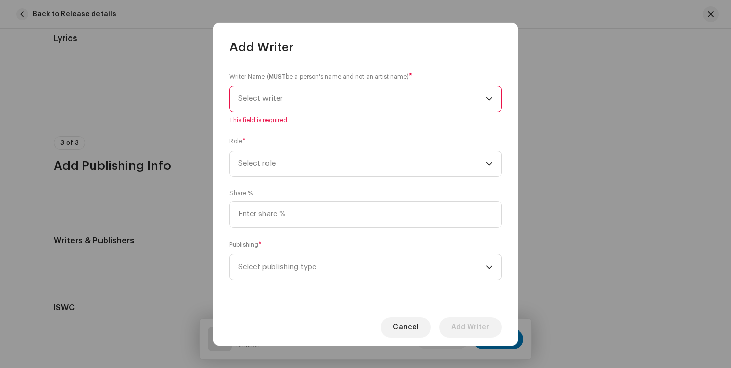
click at [329, 107] on span "Select writer" at bounding box center [362, 98] width 248 height 25
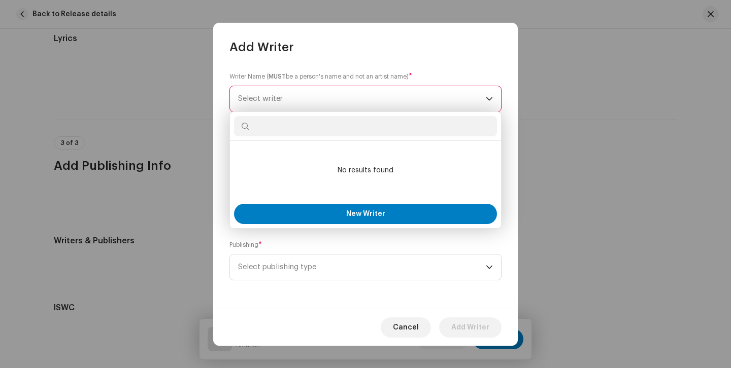
click at [329, 107] on span "Select writer" at bounding box center [362, 98] width 248 height 25
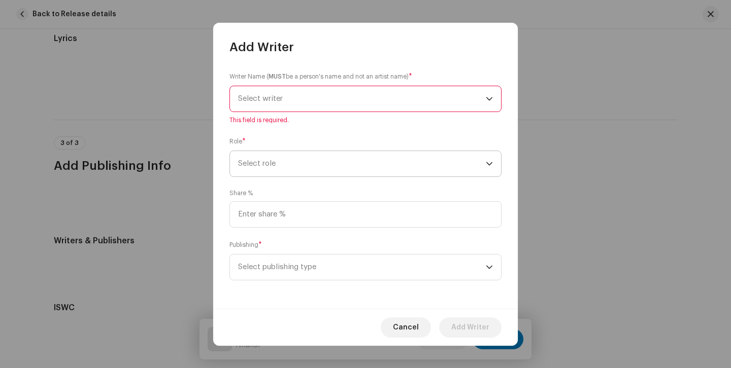
click at [320, 173] on span "Select role" at bounding box center [362, 163] width 248 height 25
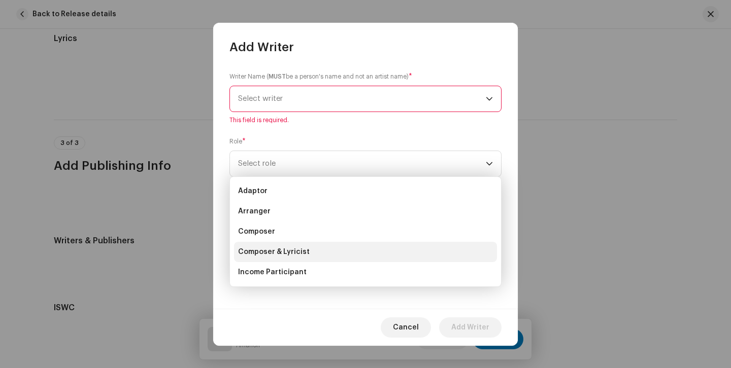
click at [308, 260] on li "Composer & Lyricist" at bounding box center [365, 252] width 263 height 20
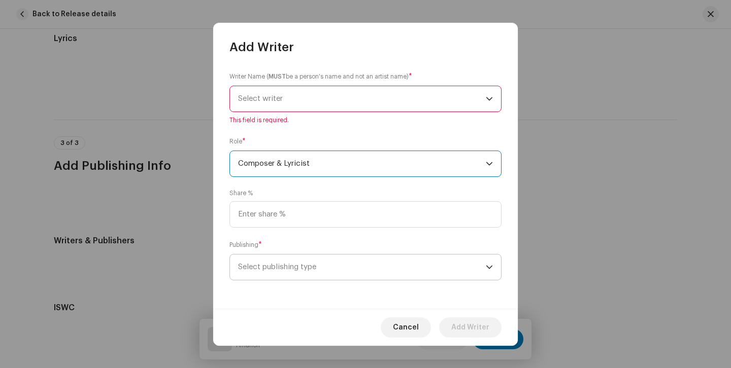
click at [335, 260] on span "Select publishing type" at bounding box center [362, 267] width 248 height 25
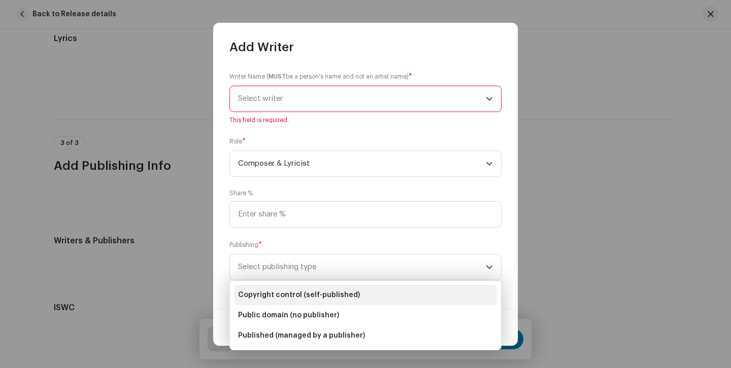
click at [338, 302] on li "Copyright control (self-published)" at bounding box center [365, 295] width 263 height 20
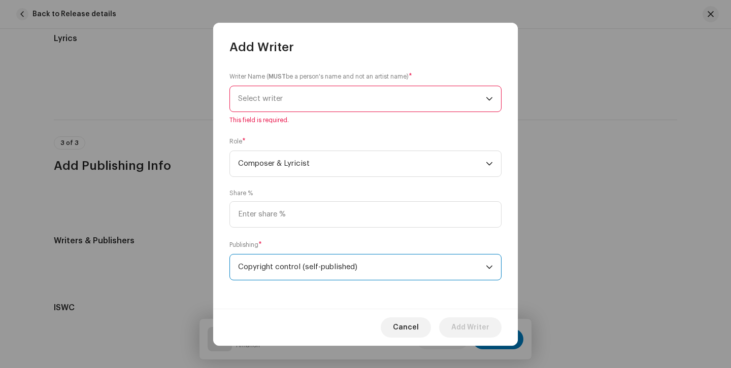
click at [308, 109] on span "Select writer" at bounding box center [362, 98] width 248 height 25
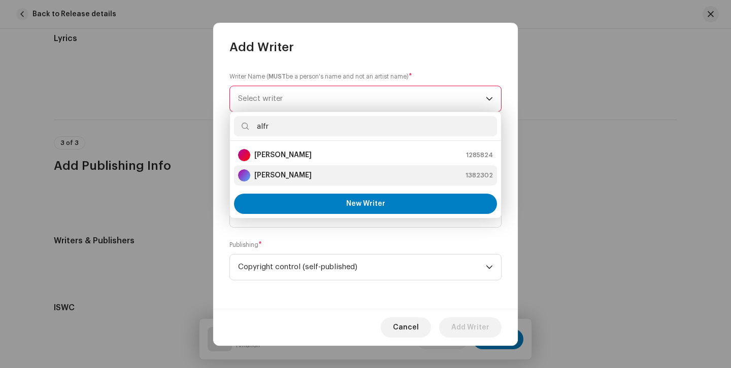
type input "alfr"
click at [340, 174] on div "[PERSON_NAME] 1382302" at bounding box center [365, 175] width 255 height 12
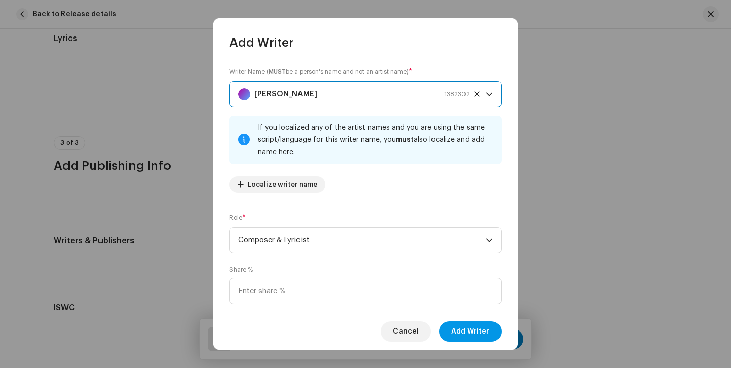
click at [477, 337] on span "Add Writer" at bounding box center [470, 332] width 38 height 20
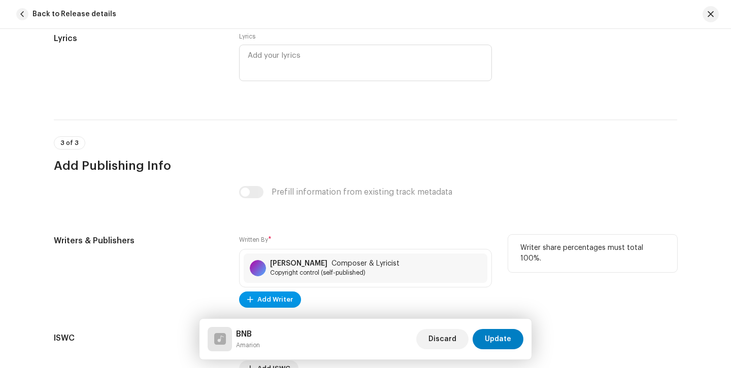
click at [287, 297] on span "Add Writer" at bounding box center [275, 300] width 36 height 20
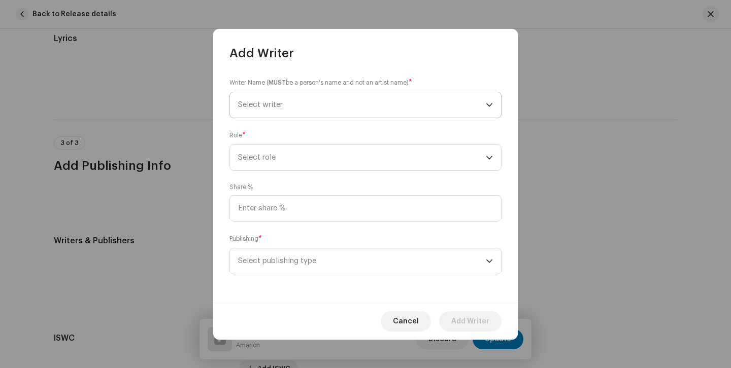
click at [285, 111] on span "Select writer" at bounding box center [362, 104] width 248 height 25
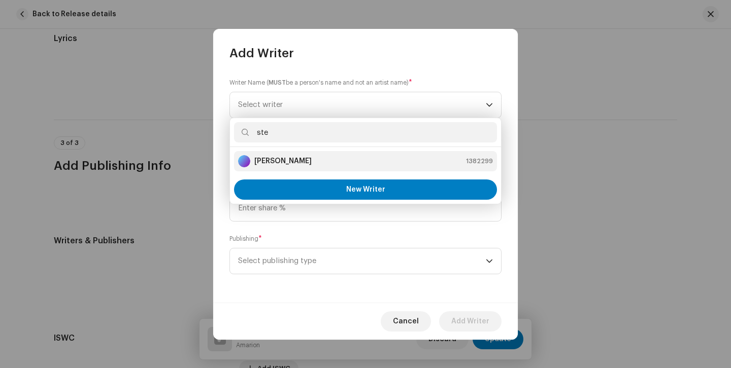
type input "ste"
click at [303, 162] on strong "[PERSON_NAME]" at bounding box center [282, 161] width 57 height 10
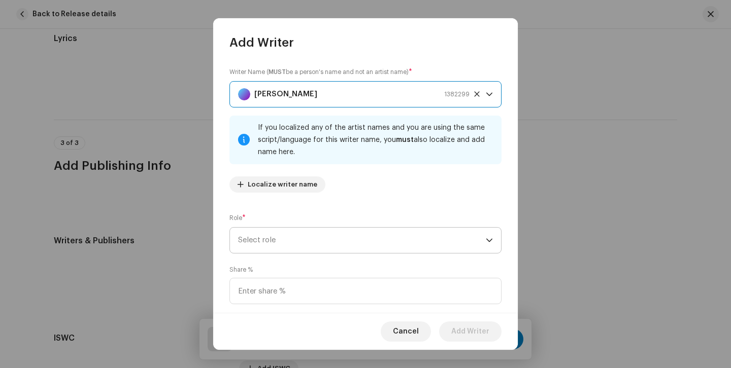
click at [352, 230] on span "Select role" at bounding box center [362, 240] width 248 height 25
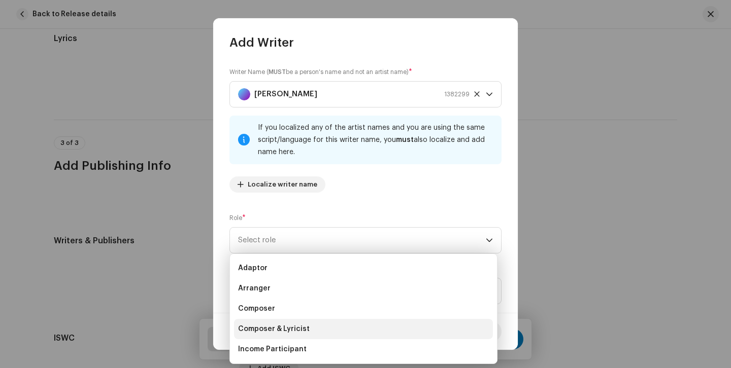
click at [333, 332] on li "Composer & Lyricist" at bounding box center [363, 329] width 259 height 20
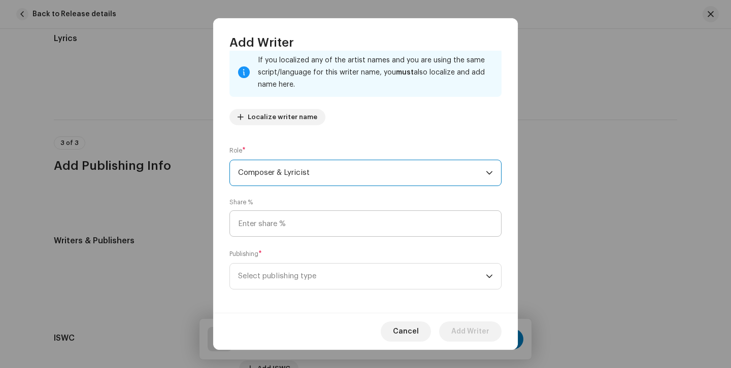
scroll to position [73, 0]
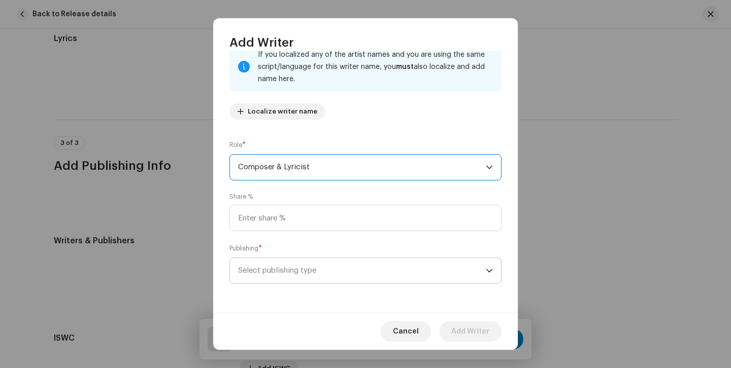
click at [345, 279] on span "Select publishing type" at bounding box center [362, 270] width 248 height 25
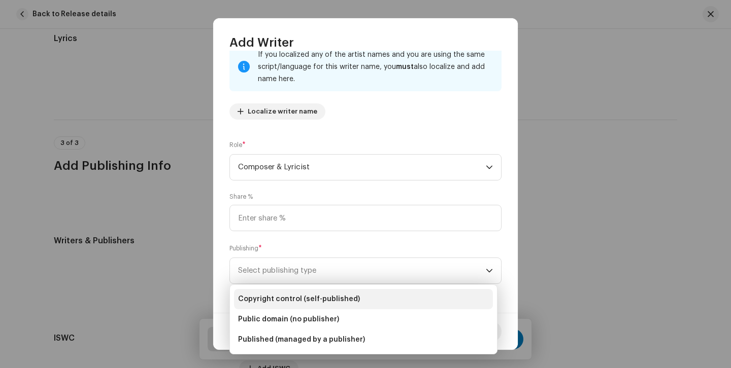
click at [337, 303] on span "Copyright control (self-published)" at bounding box center [299, 299] width 122 height 10
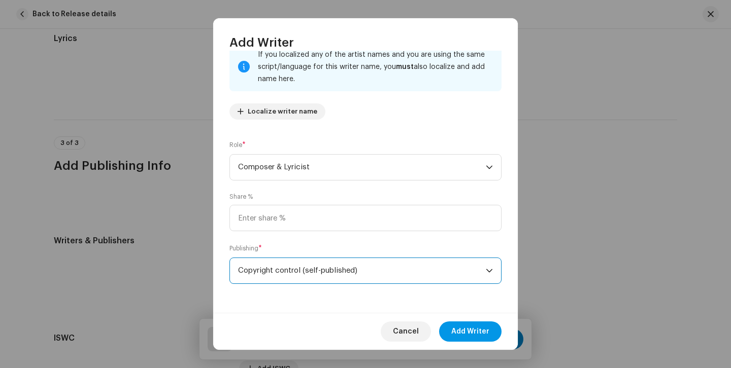
click at [464, 327] on span "Add Writer" at bounding box center [470, 332] width 38 height 20
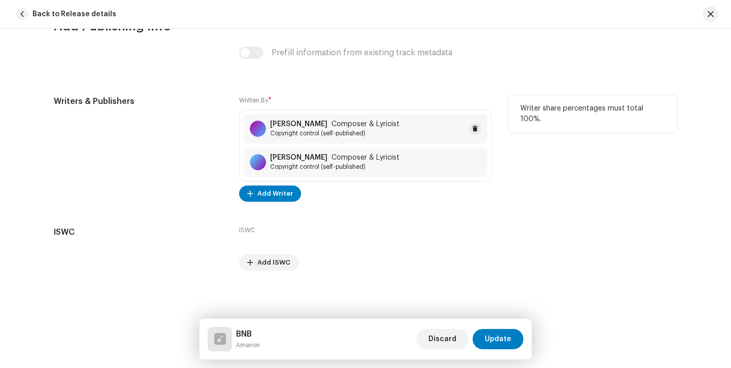
scroll to position [2143, 0]
click at [271, 197] on span "Add Writer" at bounding box center [275, 194] width 36 height 20
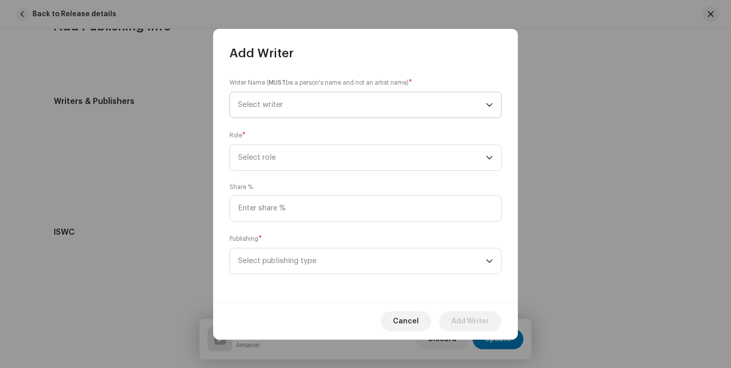
click at [300, 103] on span "Select writer" at bounding box center [362, 104] width 248 height 25
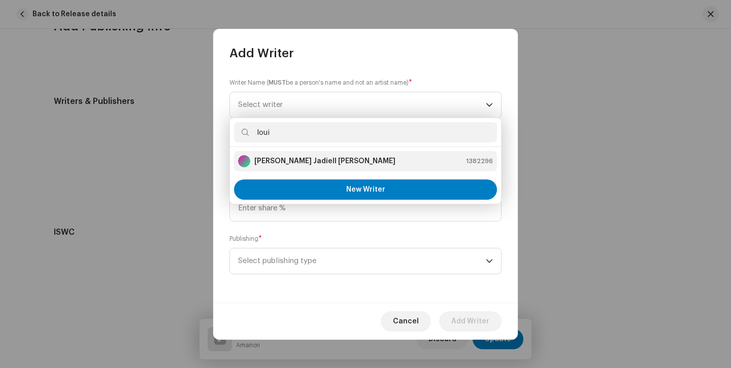
type input "loui"
click at [308, 158] on strong "[PERSON_NAME] Jadiell [PERSON_NAME]" at bounding box center [324, 161] width 141 height 10
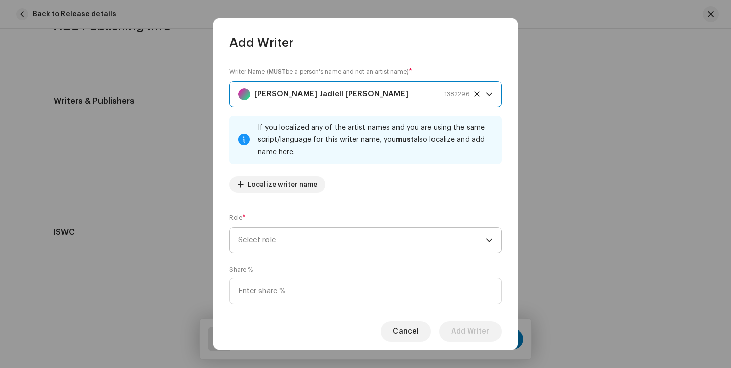
click at [300, 242] on span "Select role" at bounding box center [362, 240] width 248 height 25
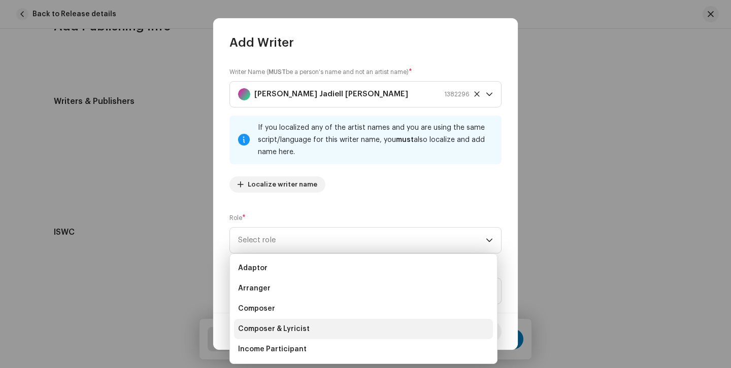
click at [298, 332] on span "Composer & Lyricist" at bounding box center [274, 329] width 72 height 10
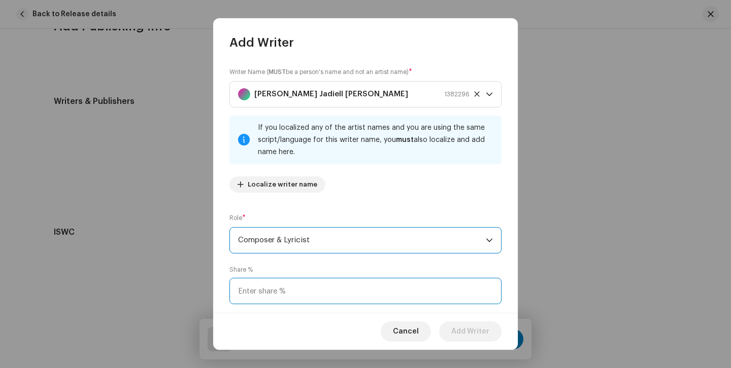
click at [335, 290] on input at bounding box center [365, 291] width 272 height 26
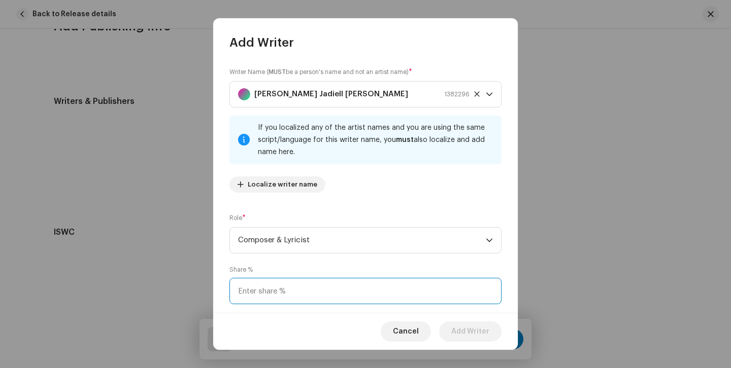
scroll to position [73, 0]
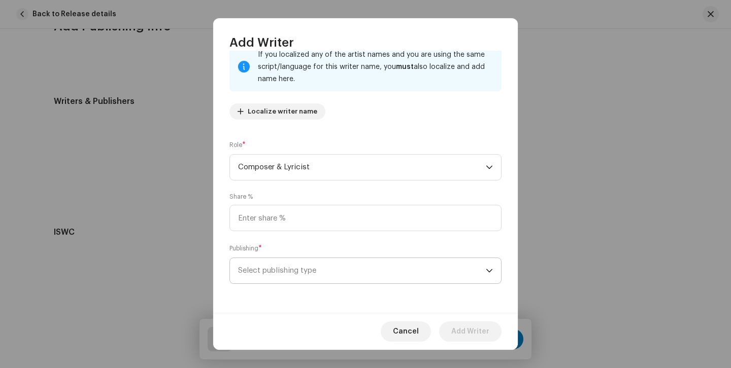
click at [340, 278] on span "Select publishing type" at bounding box center [362, 270] width 248 height 25
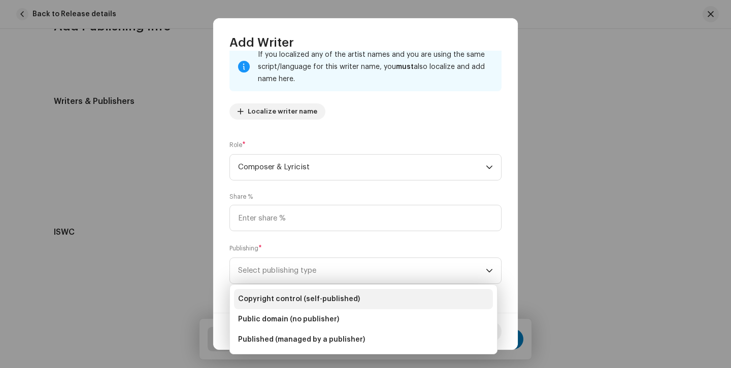
click at [337, 299] on span "Copyright control (self-published)" at bounding box center [299, 299] width 122 height 10
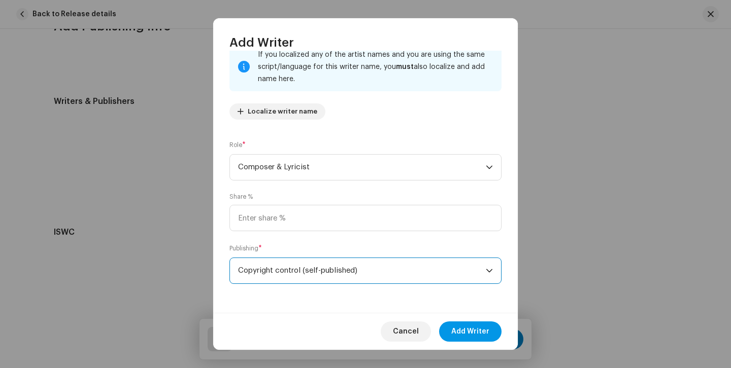
click at [468, 323] on span "Add Writer" at bounding box center [470, 332] width 38 height 20
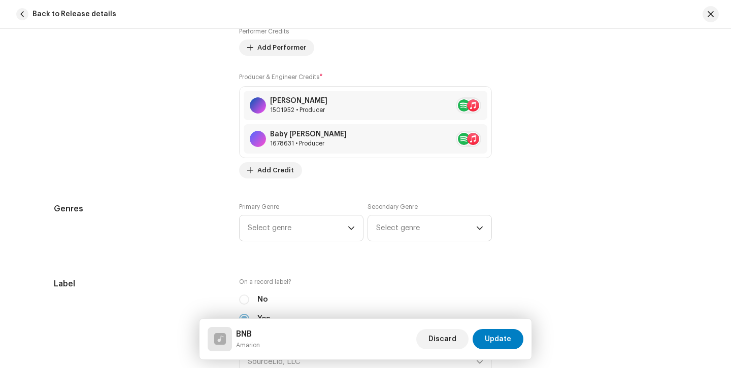
scroll to position [793, 0]
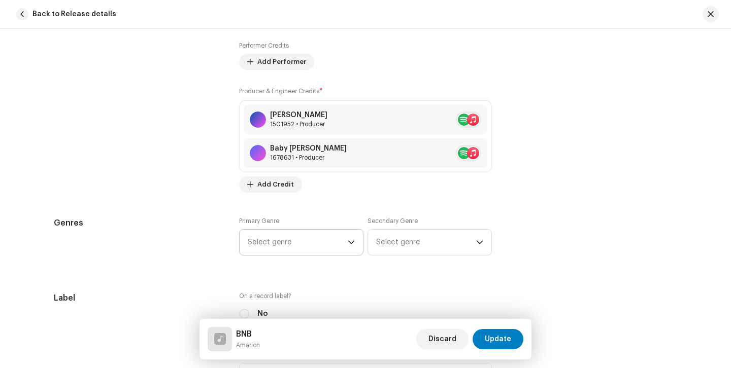
click at [355, 236] on p-select "Select genre" at bounding box center [301, 242] width 124 height 26
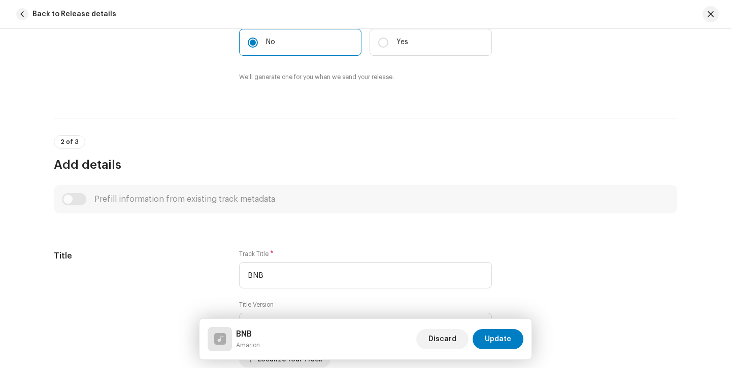
scroll to position [181, 0]
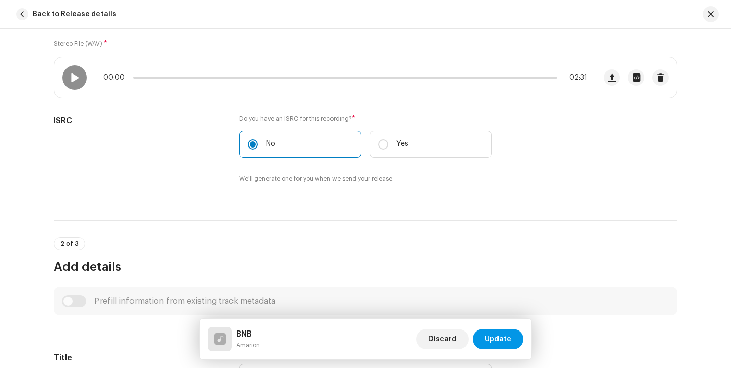
click at [510, 341] on span "Update" at bounding box center [497, 339] width 26 height 20
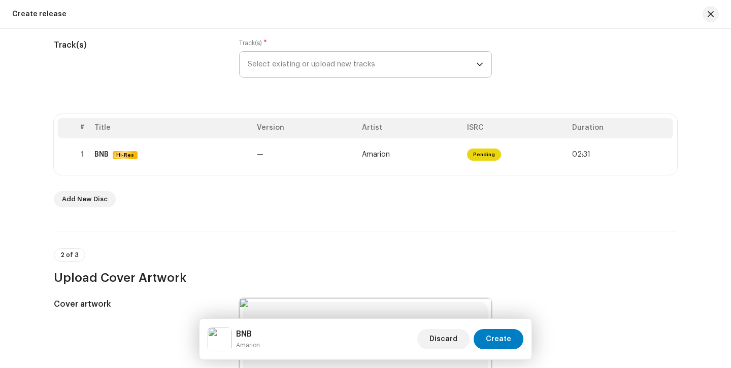
scroll to position [128, 0]
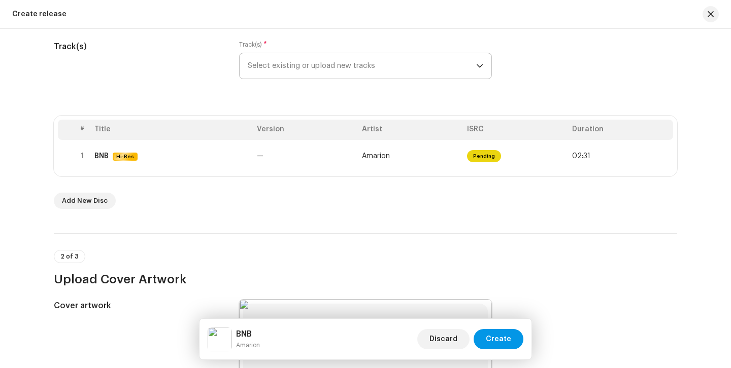
click at [507, 336] on span "Create" at bounding box center [498, 339] width 25 height 20
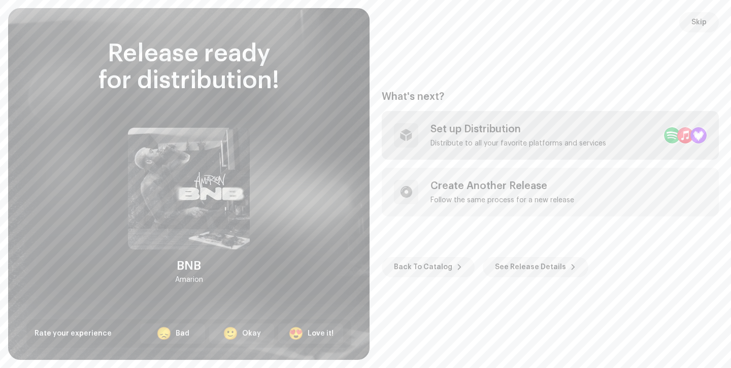
click at [577, 120] on div "Set up Distribution Distribute to all your favorite platforms and services" at bounding box center [550, 135] width 337 height 49
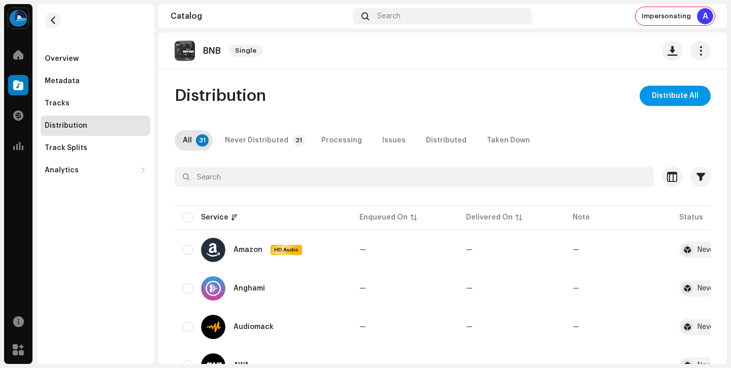
click at [672, 98] on span "Distribute All" at bounding box center [674, 96] width 47 height 20
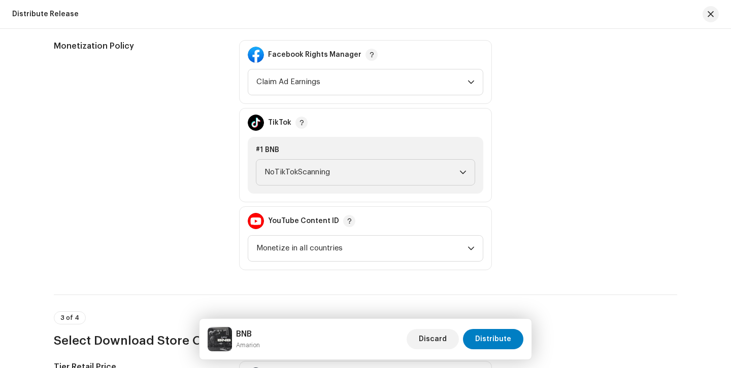
scroll to position [1164, 0]
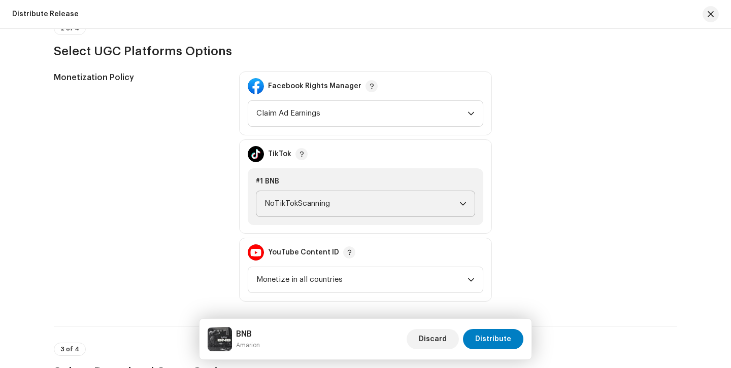
click at [405, 198] on span "NoTikTokScanning" at bounding box center [361, 203] width 195 height 25
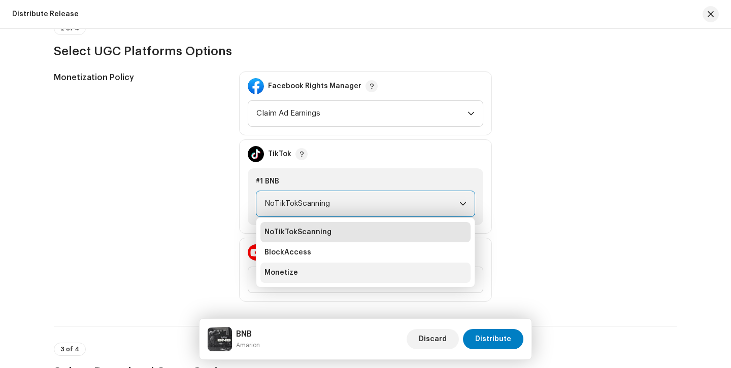
click at [414, 270] on li "Monetize" at bounding box center [365, 273] width 210 height 20
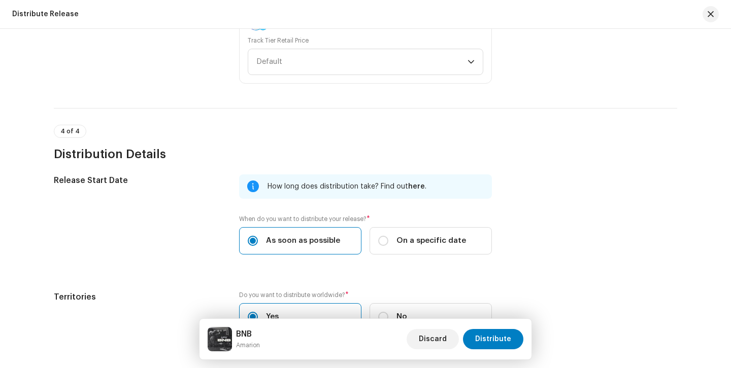
scroll to position [1702, 0]
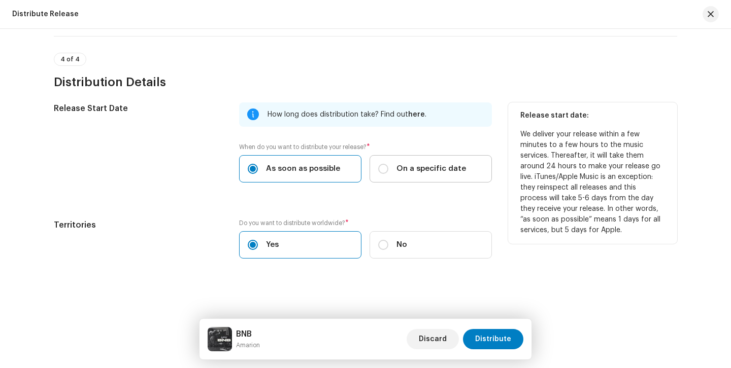
click at [385, 158] on label "On a specific date" at bounding box center [430, 168] width 122 height 27
click at [385, 164] on input "On a specific date" at bounding box center [383, 169] width 10 height 10
radio input "true"
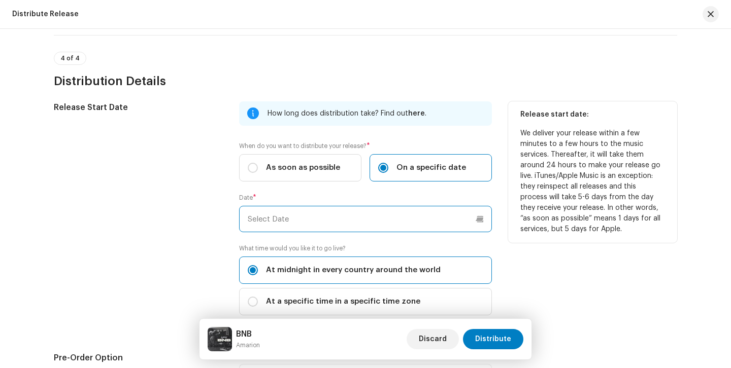
click at [352, 221] on input "text" at bounding box center [365, 219] width 253 height 26
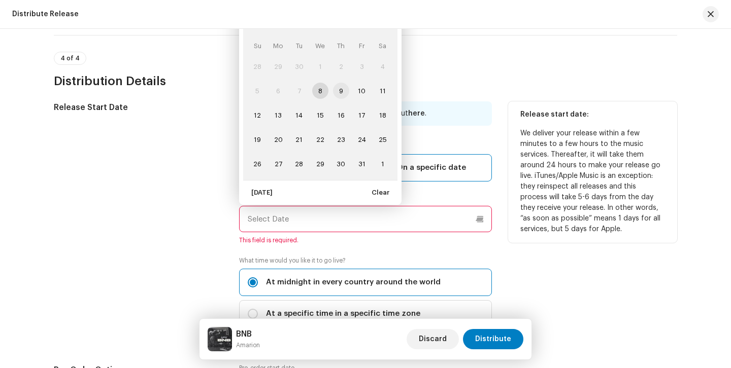
click at [340, 93] on span "9" at bounding box center [341, 91] width 16 height 16
type input "[DATE]"
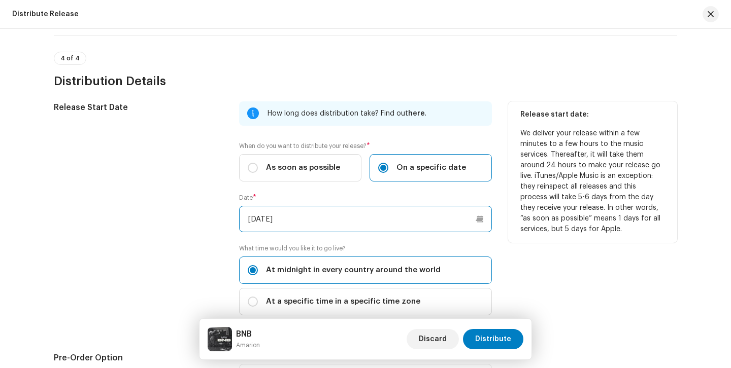
scroll to position [1788, 0]
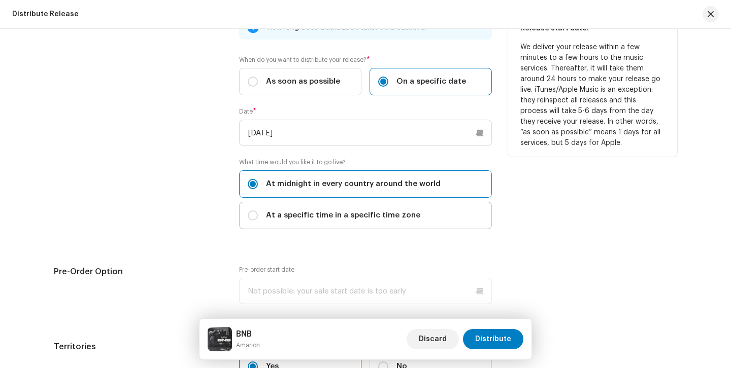
click at [364, 216] on span "At a specific time in a specific time zone" at bounding box center [343, 215] width 154 height 11
click at [258, 216] on input "At a specific time in a specific time zone" at bounding box center [253, 216] width 10 height 10
radio input "true"
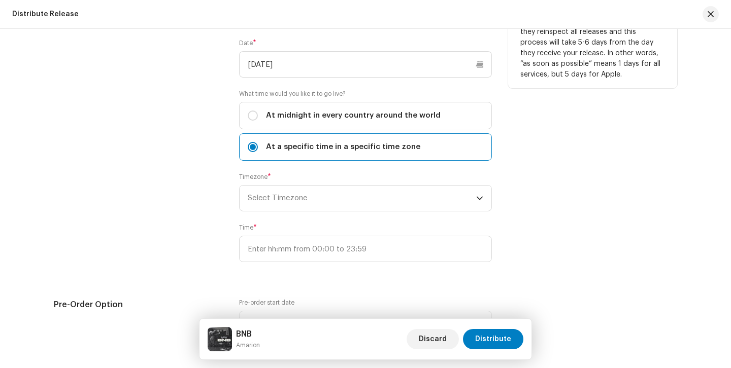
scroll to position [1872, 0]
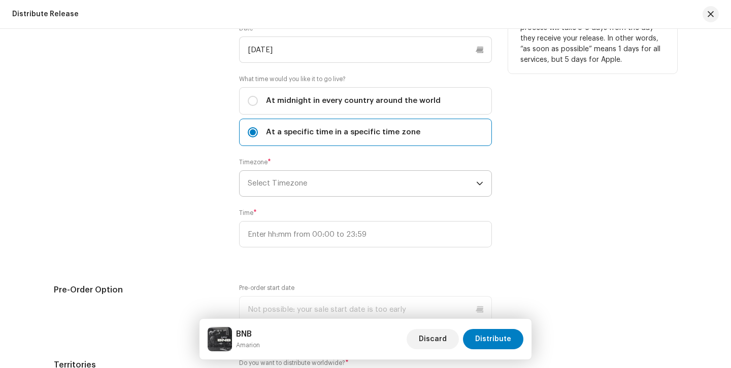
click at [387, 189] on span "Select Timezone" at bounding box center [362, 183] width 228 height 25
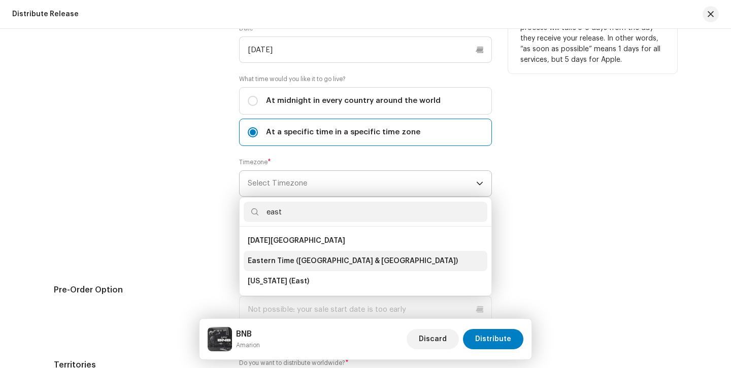
type input "east"
click at [344, 262] on li "Eastern Time ([GEOGRAPHIC_DATA] & [GEOGRAPHIC_DATA])" at bounding box center [366, 261] width 244 height 20
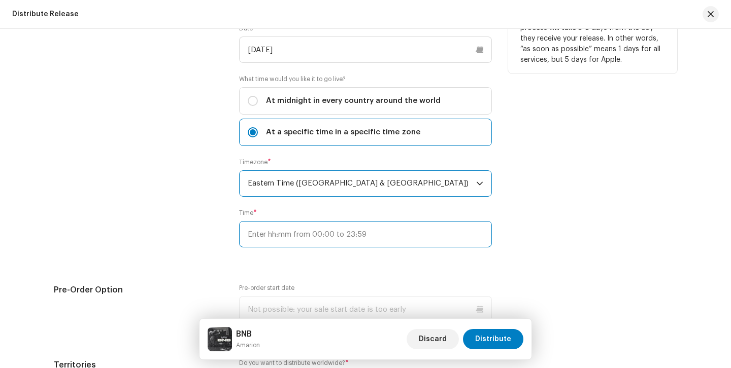
click at [319, 232] on input "text" at bounding box center [365, 234] width 253 height 26
type input ":"
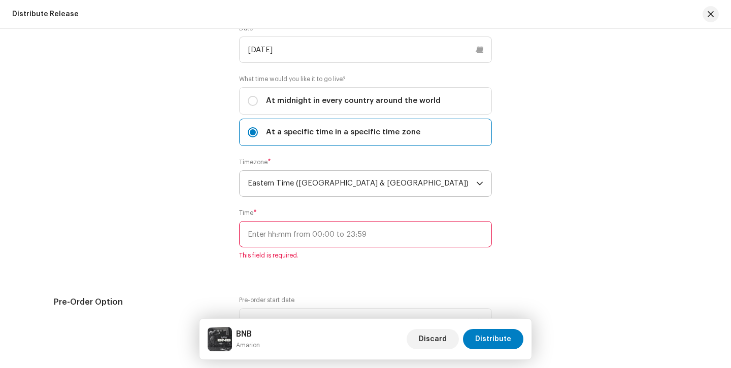
type input ":"
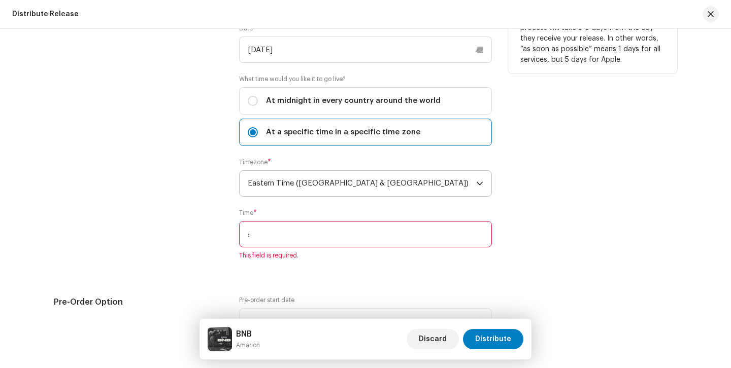
click at [428, 224] on input ":" at bounding box center [365, 234] width 253 height 26
click at [526, 241] on div "Release start date: We deliver your release within a few minutes to a few hours…" at bounding box center [592, 102] width 169 height 340
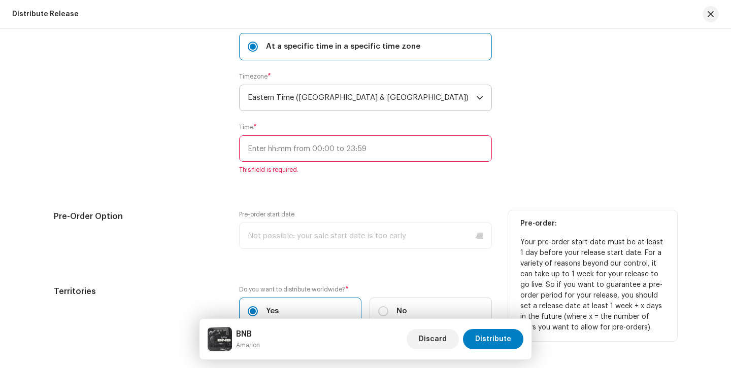
scroll to position [1962, 0]
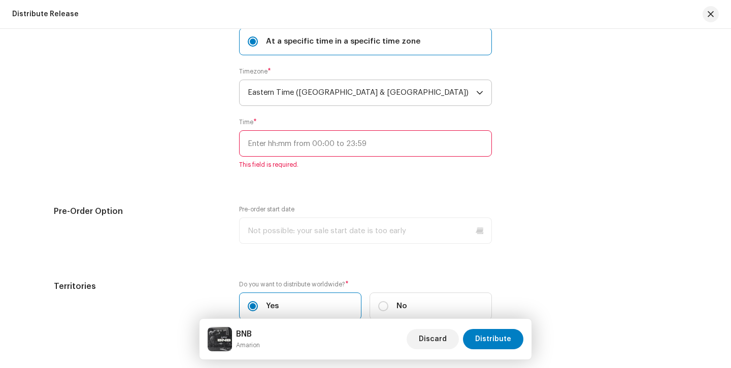
click at [348, 153] on input "text" at bounding box center [365, 143] width 253 height 26
type input "20:00"
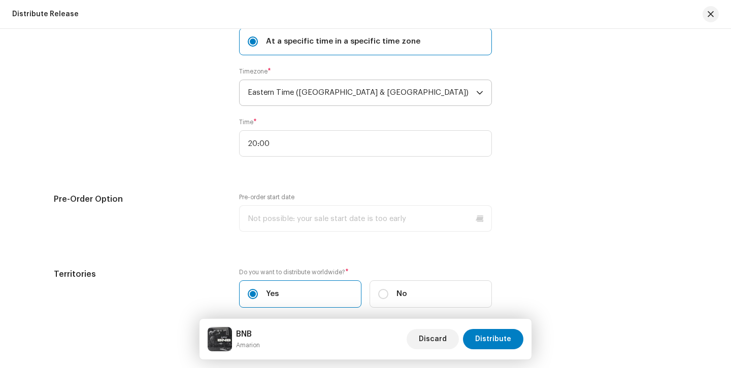
click at [211, 176] on div "Release Start Date How long does distribution take? Find out here . When do you…" at bounding box center [365, 80] width 623 height 479
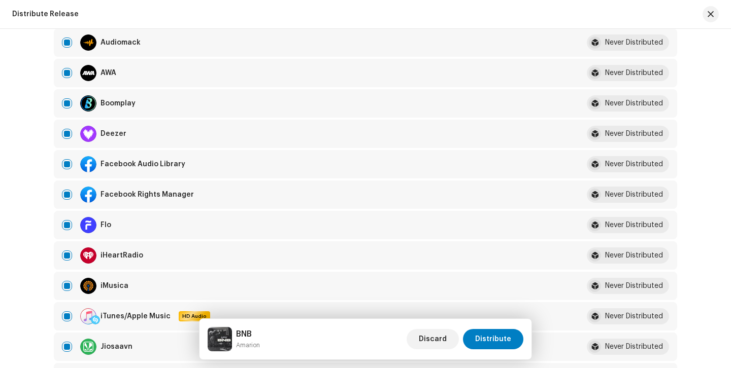
scroll to position [0, 0]
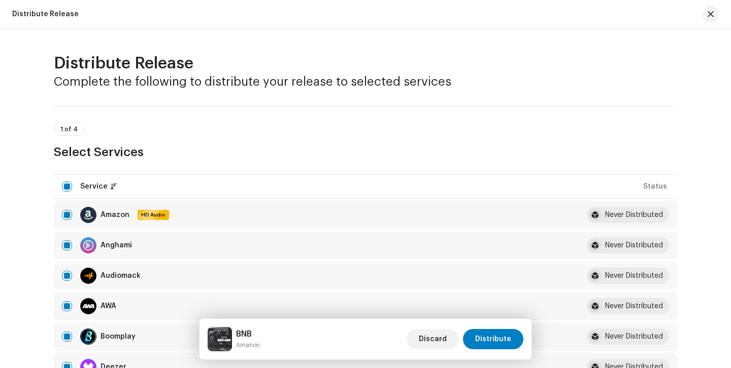
click at [194, 77] on h3 "Complete the following to distribute your release to selected services" at bounding box center [365, 82] width 623 height 16
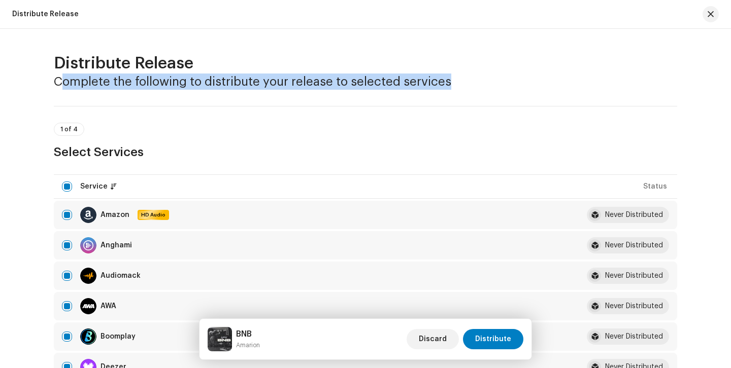
click at [216, 77] on h3 "Complete the following to distribute your release to selected services" at bounding box center [365, 82] width 623 height 16
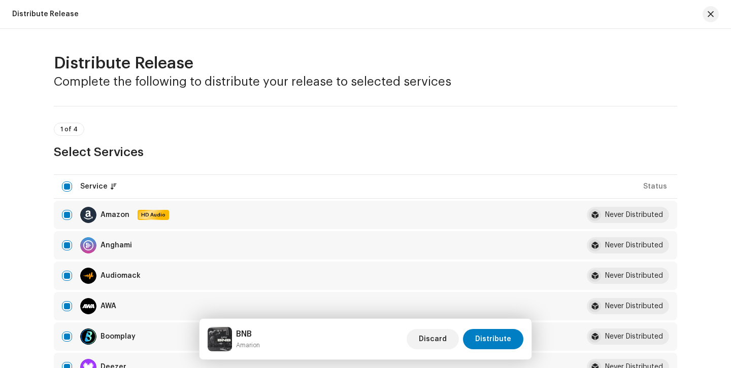
click at [216, 77] on h3 "Complete the following to distribute your release to selected services" at bounding box center [365, 82] width 623 height 16
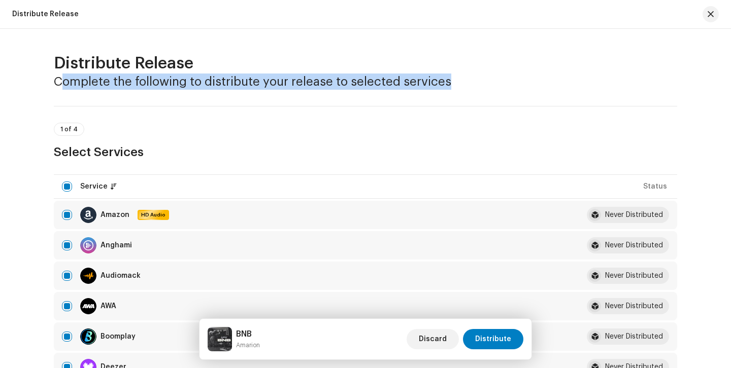
click at [267, 77] on h3 "Complete the following to distribute your release to selected services" at bounding box center [365, 82] width 623 height 16
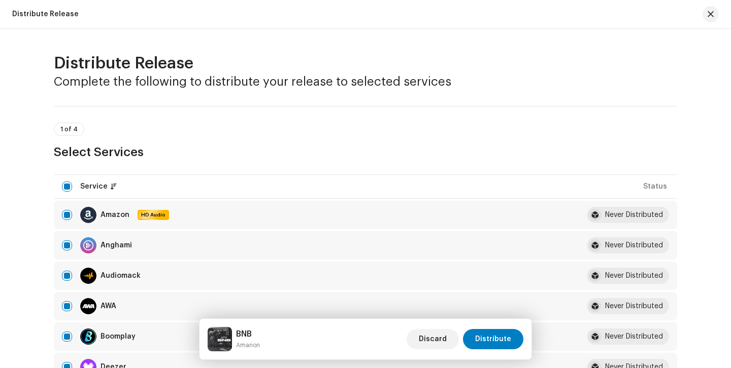
click at [267, 77] on h3 "Complete the following to distribute your release to selected services" at bounding box center [365, 82] width 623 height 16
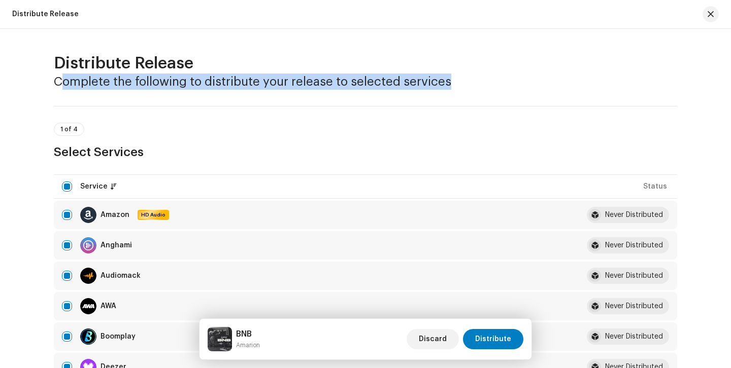
click at [305, 77] on h3 "Complete the following to distribute your release to selected services" at bounding box center [365, 82] width 623 height 16
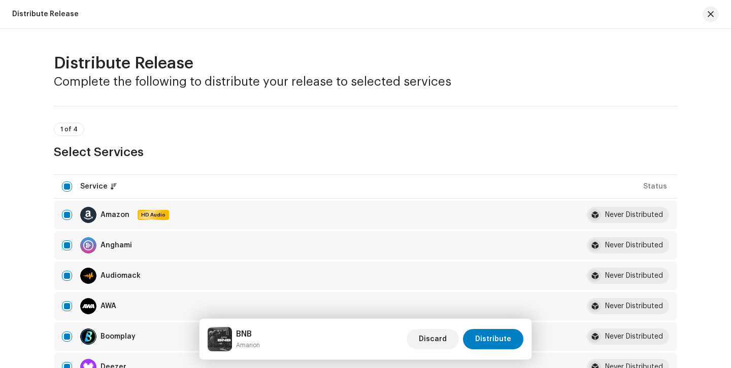
click at [305, 77] on h3 "Complete the following to distribute your release to selected services" at bounding box center [365, 82] width 623 height 16
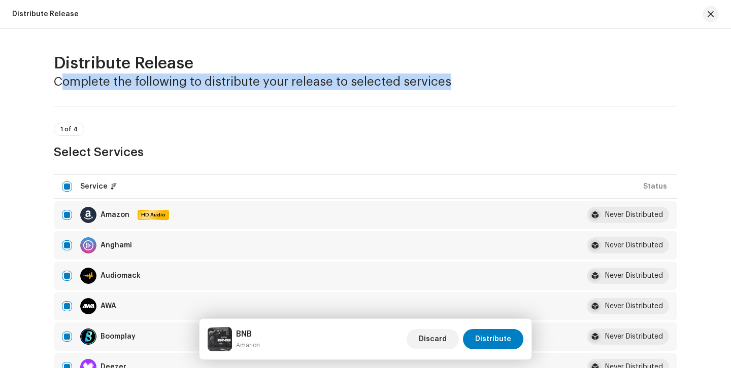
click at [305, 77] on h3 "Complete the following to distribute your release to selected services" at bounding box center [365, 82] width 623 height 16
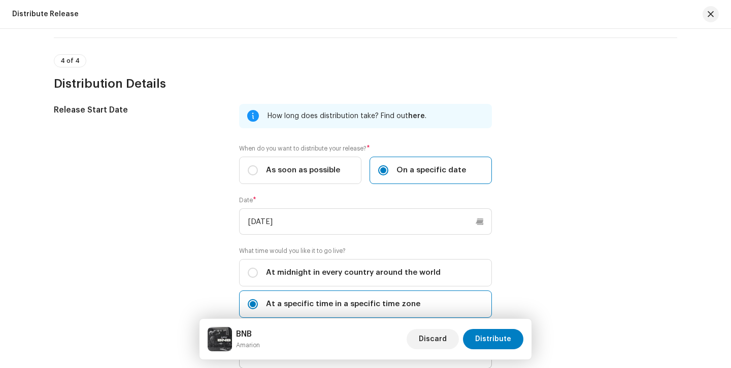
scroll to position [1704, 0]
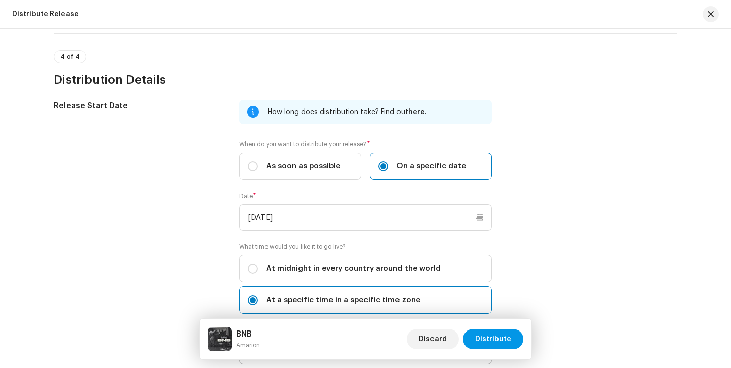
click at [499, 337] on span "Distribute" at bounding box center [493, 339] width 36 height 20
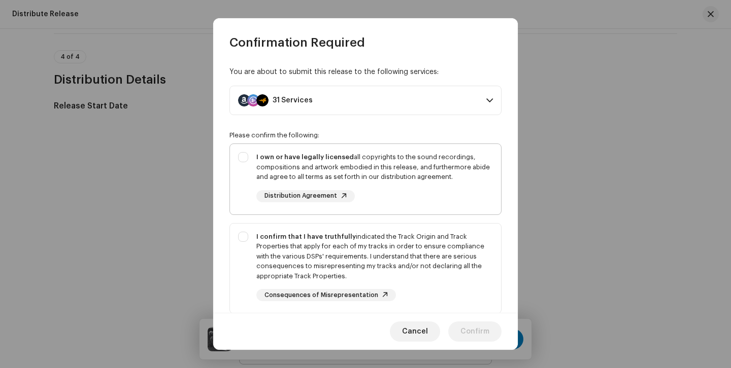
click at [383, 184] on div "I own or have legally licensed all copyrights to the sound recordings, composit…" at bounding box center [374, 177] width 236 height 50
checkbox input "true"
click at [379, 235] on div "I confirm that I have truthfully indicated the Track Origin and Track Propertie…" at bounding box center [374, 257] width 236 height 50
checkbox input "true"
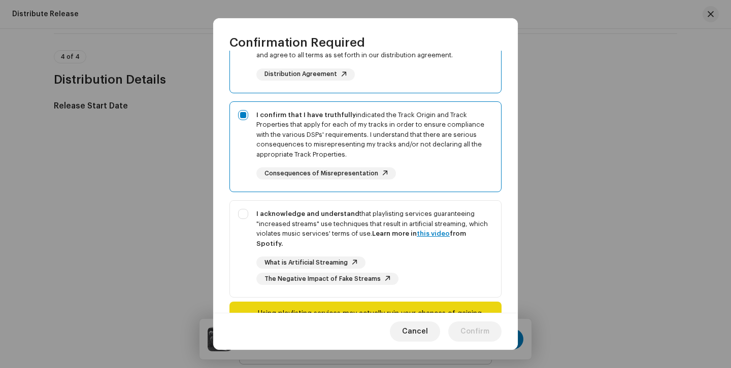
scroll to position [122, 0]
click at [391, 231] on strong "Learn more in this video from Spotify." at bounding box center [361, 238] width 210 height 17
checkbox input "true"
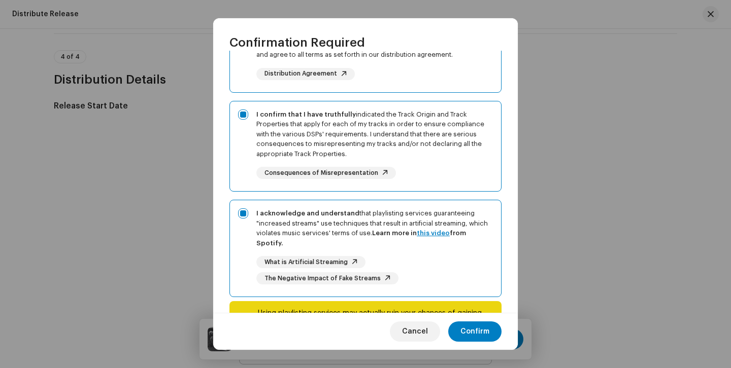
click at [483, 342] on div "Cancel Confirm" at bounding box center [365, 331] width 304 height 37
click at [476, 331] on span "Confirm" at bounding box center [474, 332] width 29 height 20
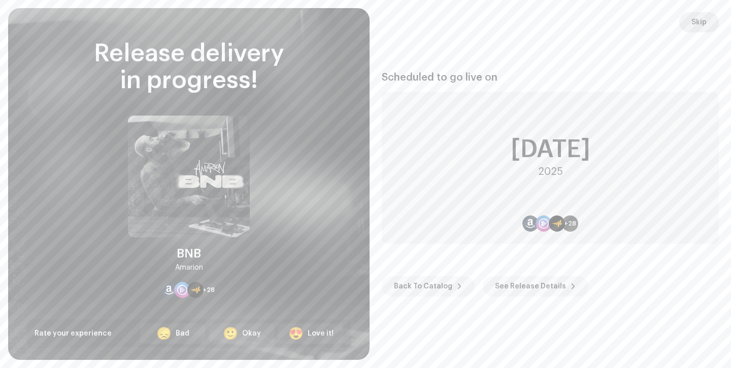
click at [692, 28] on span "Skip" at bounding box center [698, 22] width 15 height 20
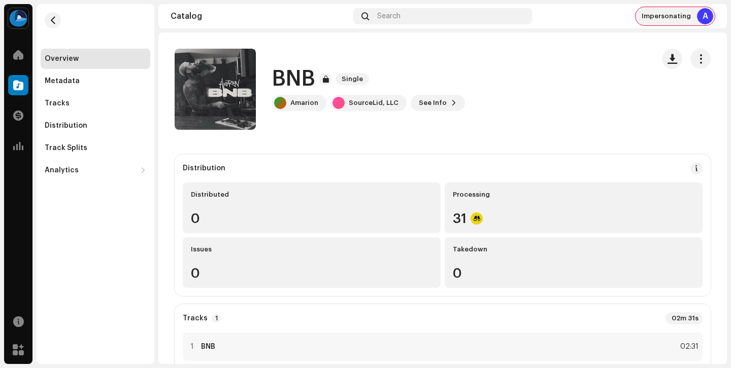
click at [659, 9] on div "Impersonating A" at bounding box center [674, 16] width 79 height 18
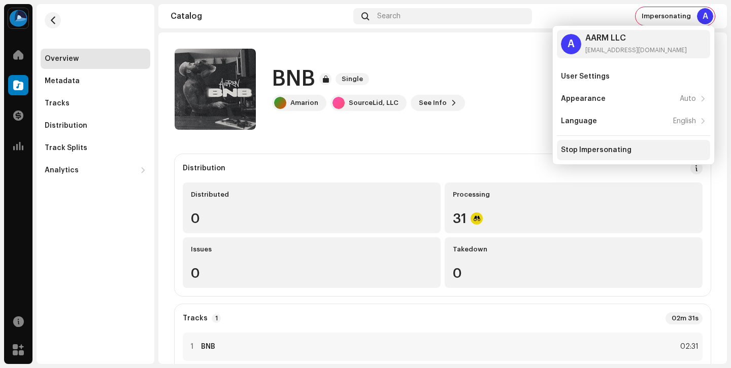
click at [609, 148] on div "Stop Impersonating" at bounding box center [596, 150] width 71 height 8
